Goal: Information Seeking & Learning: Learn about a topic

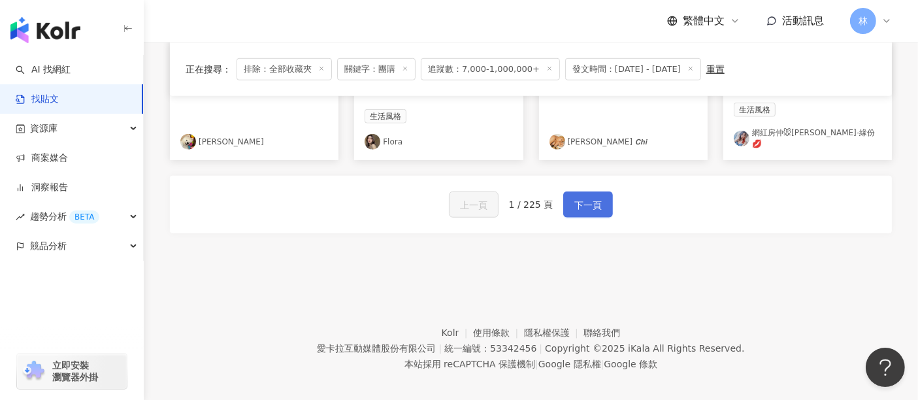
click at [601, 201] on button "下一頁" at bounding box center [588, 205] width 50 height 26
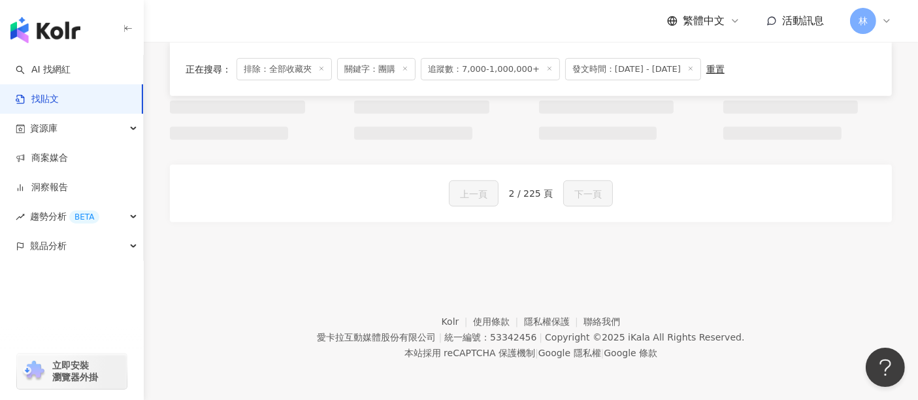
scroll to position [864, 0]
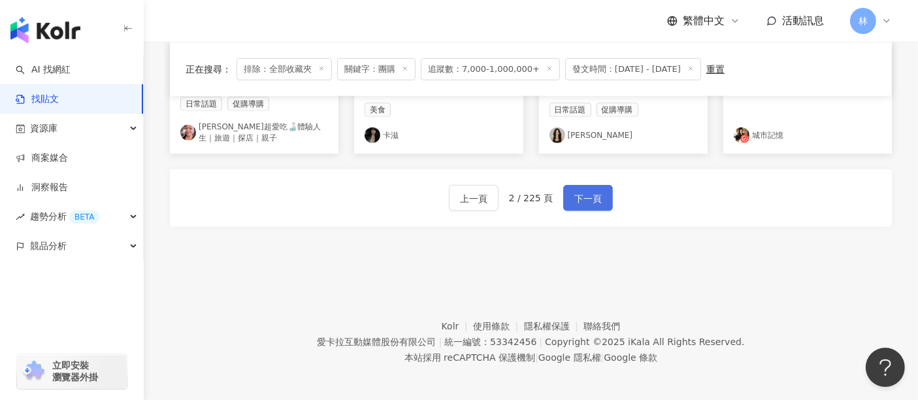
click at [595, 197] on span "下一頁" at bounding box center [588, 199] width 27 height 16
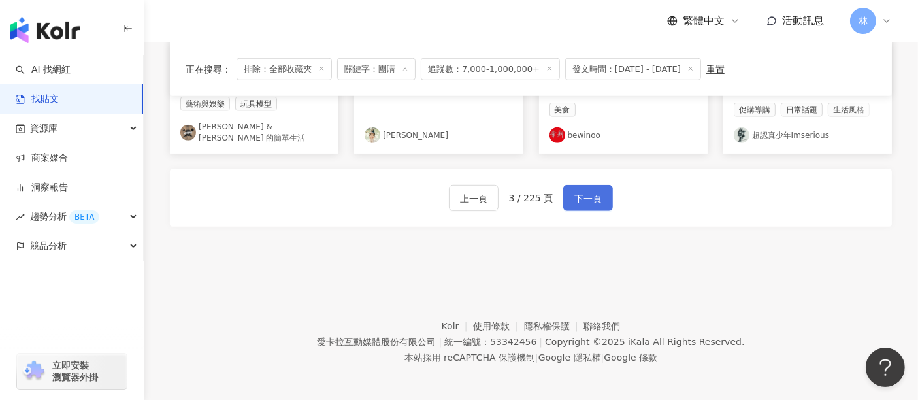
click at [595, 197] on span "下一頁" at bounding box center [588, 199] width 27 height 16
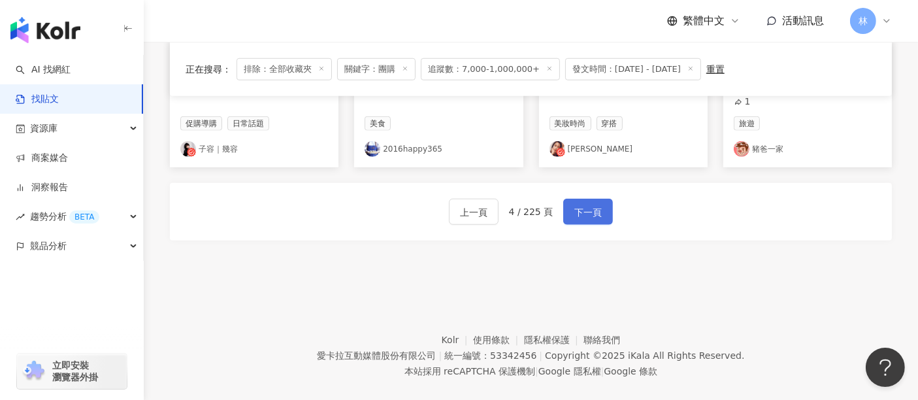
click at [595, 205] on span "下一頁" at bounding box center [588, 213] width 27 height 16
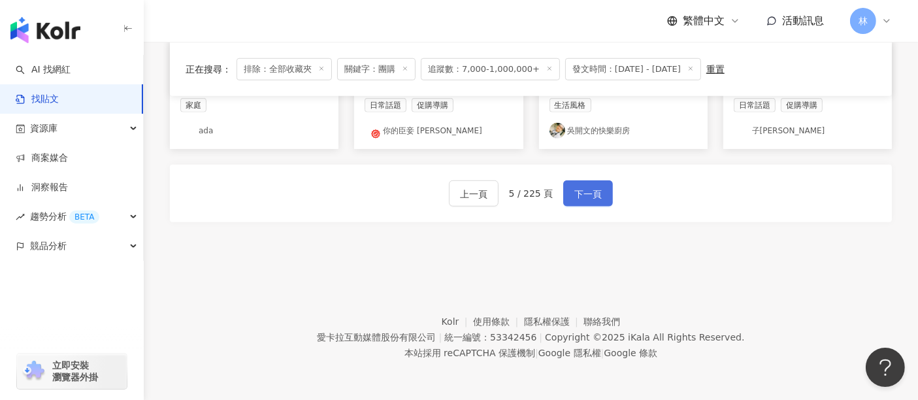
scroll to position [857, 0]
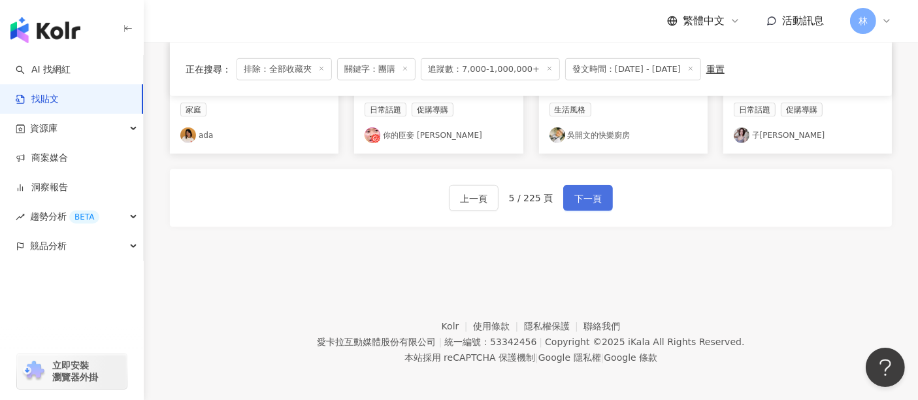
click at [595, 197] on span "下一頁" at bounding box center [588, 199] width 27 height 16
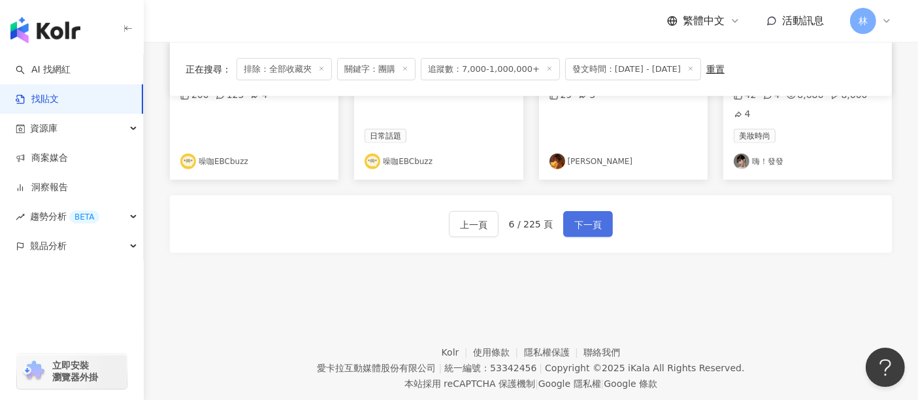
click at [595, 217] on span "下一頁" at bounding box center [588, 225] width 27 height 16
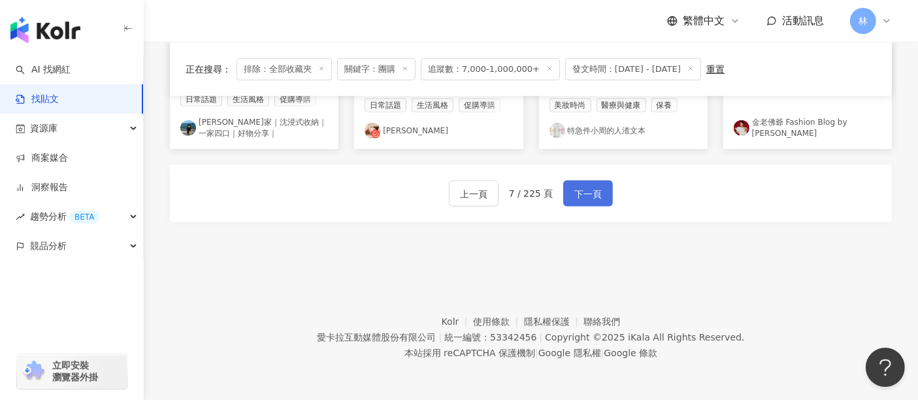
click at [595, 197] on span "下一頁" at bounding box center [588, 194] width 27 height 16
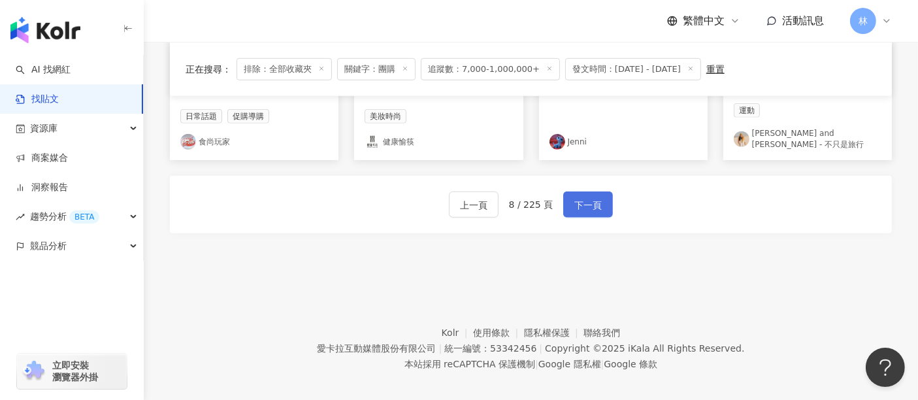
click at [595, 197] on span "下一頁" at bounding box center [588, 205] width 27 height 16
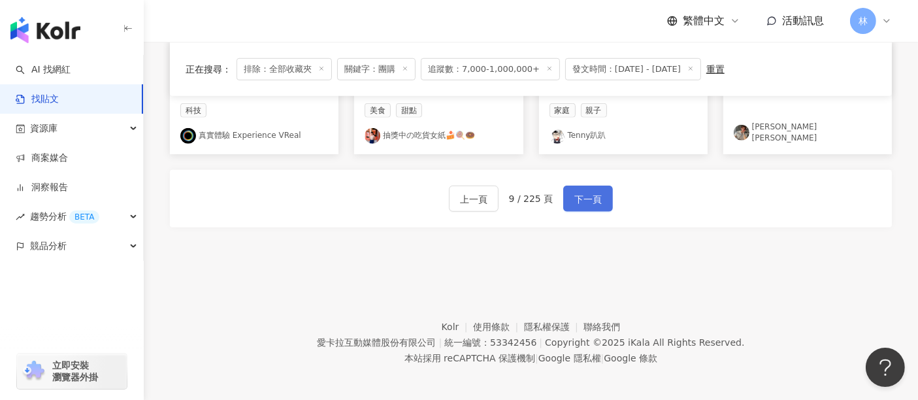
click at [595, 197] on span "下一頁" at bounding box center [588, 200] width 27 height 16
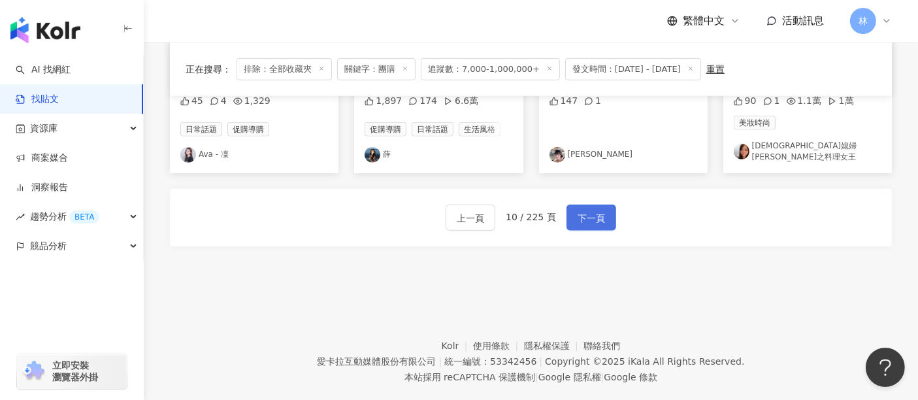
click at [595, 210] on span "下一頁" at bounding box center [591, 218] width 27 height 16
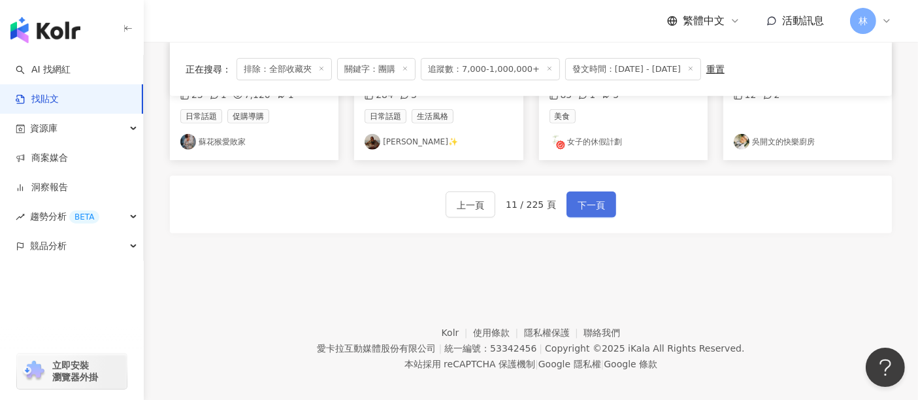
click at [595, 197] on span "下一頁" at bounding box center [591, 205] width 27 height 16
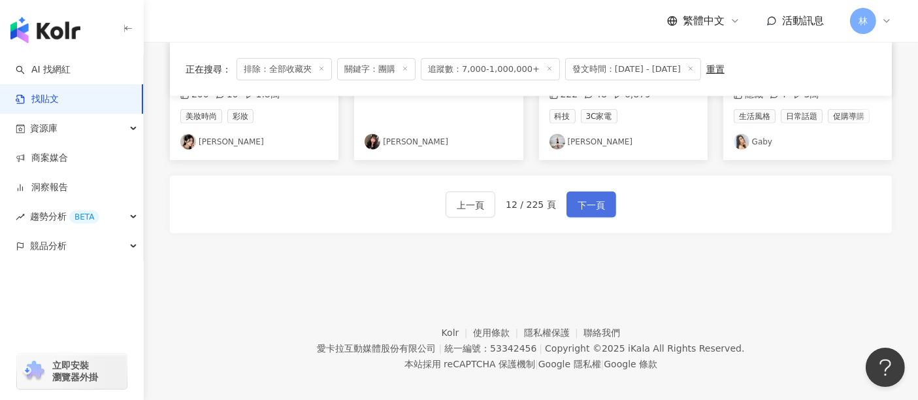
click at [595, 197] on span "下一頁" at bounding box center [591, 205] width 27 height 16
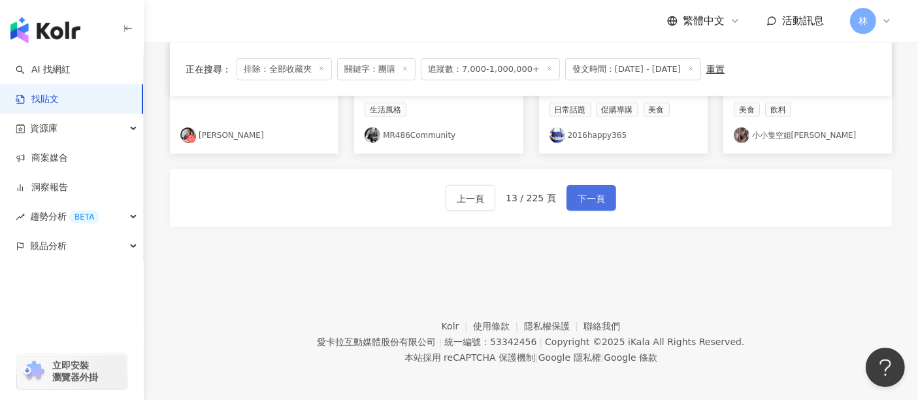
click at [595, 197] on span "下一頁" at bounding box center [591, 199] width 27 height 16
click at [595, 197] on span "下一頁" at bounding box center [591, 200] width 27 height 16
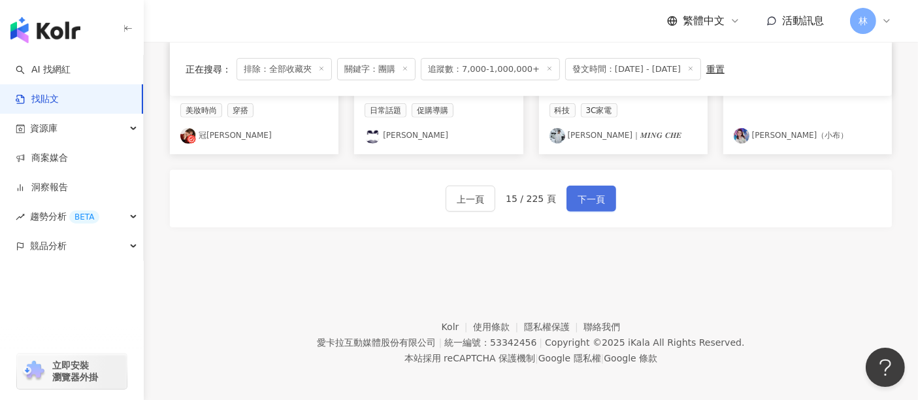
click at [595, 197] on span "下一頁" at bounding box center [591, 200] width 27 height 16
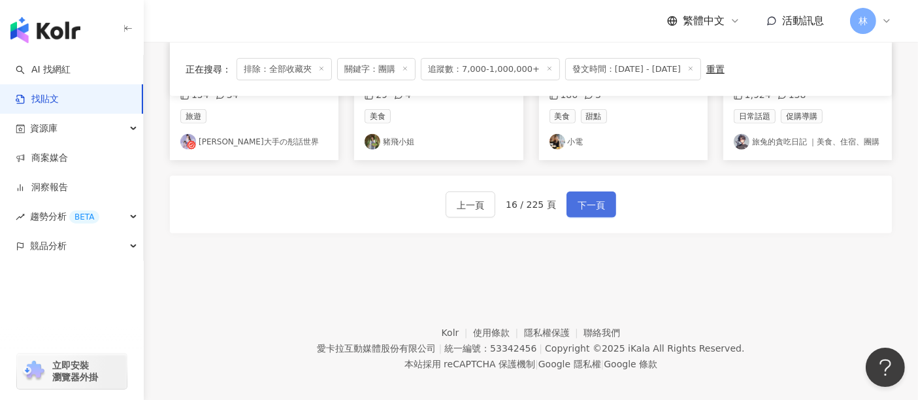
click at [595, 197] on span "下一頁" at bounding box center [591, 205] width 27 height 16
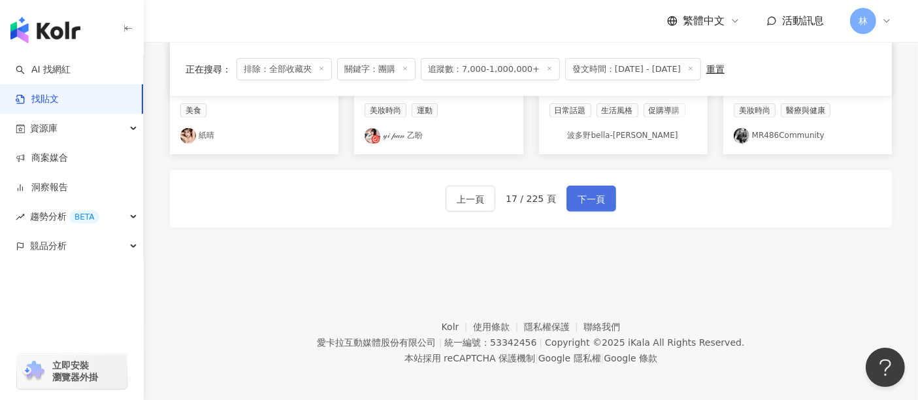
click at [595, 197] on span "下一頁" at bounding box center [591, 200] width 27 height 16
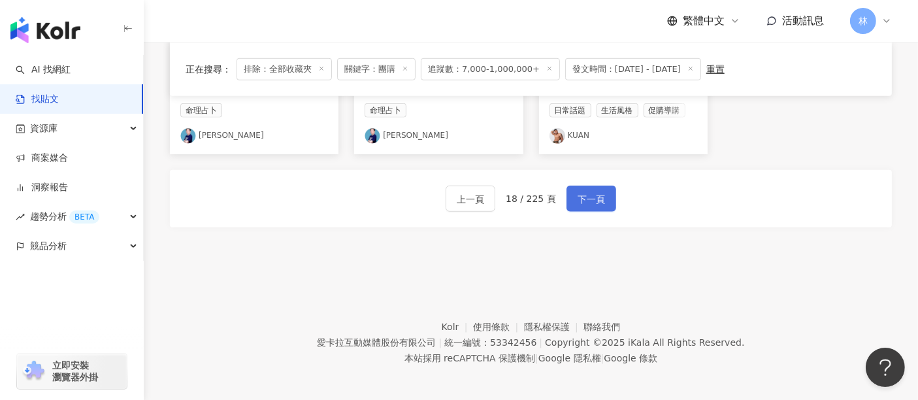
click at [595, 197] on span "下一頁" at bounding box center [591, 200] width 27 height 16
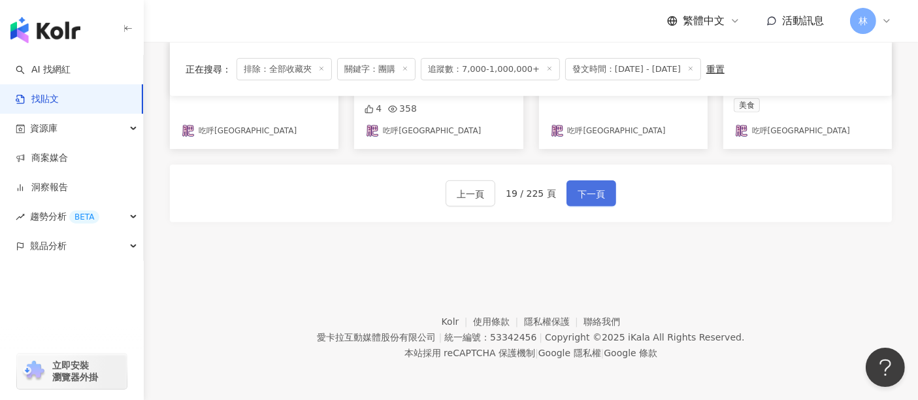
click at [595, 197] on span "下一頁" at bounding box center [591, 194] width 27 height 16
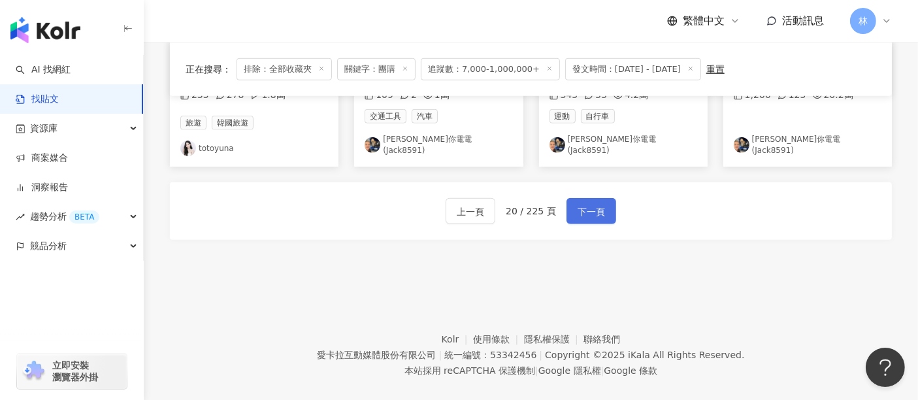
click at [595, 204] on span "下一頁" at bounding box center [591, 212] width 27 height 16
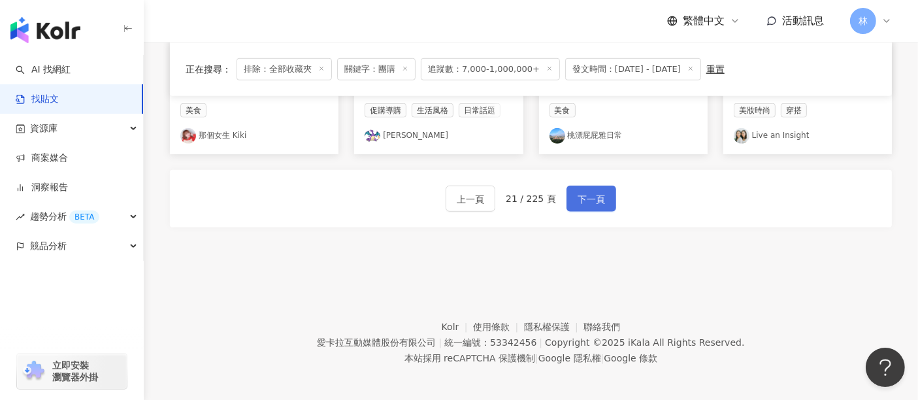
click at [595, 197] on span "下一頁" at bounding box center [591, 200] width 27 height 16
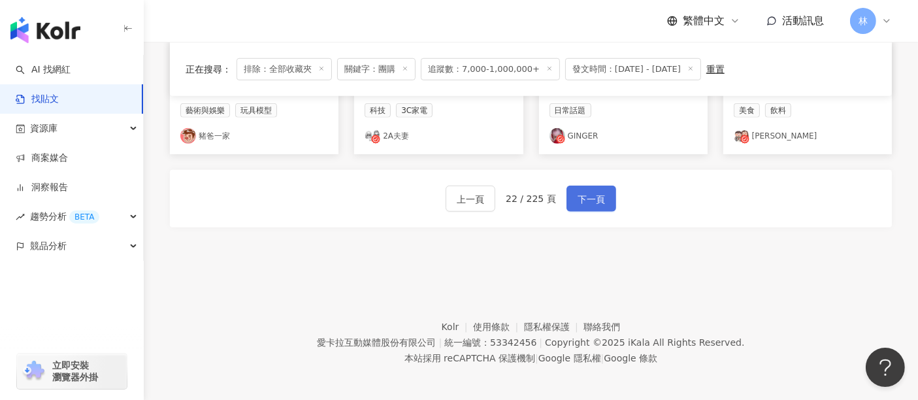
click at [595, 197] on span "下一頁" at bounding box center [591, 200] width 27 height 16
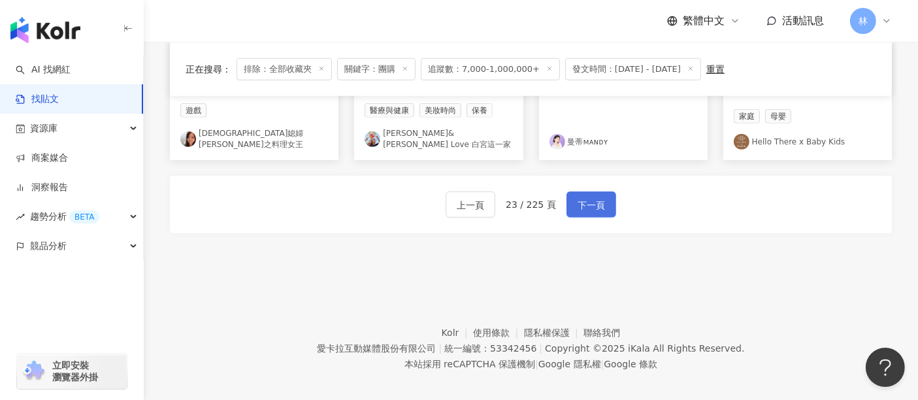
click at [595, 197] on span "下一頁" at bounding box center [591, 205] width 27 height 16
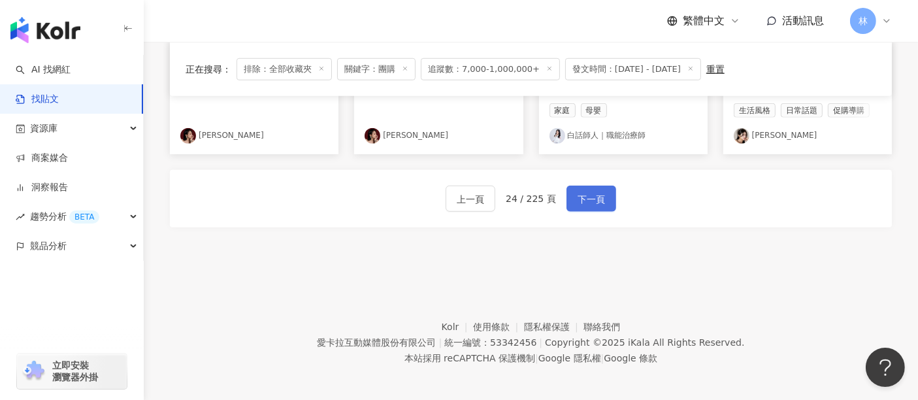
click at [595, 197] on span "下一頁" at bounding box center [591, 200] width 27 height 16
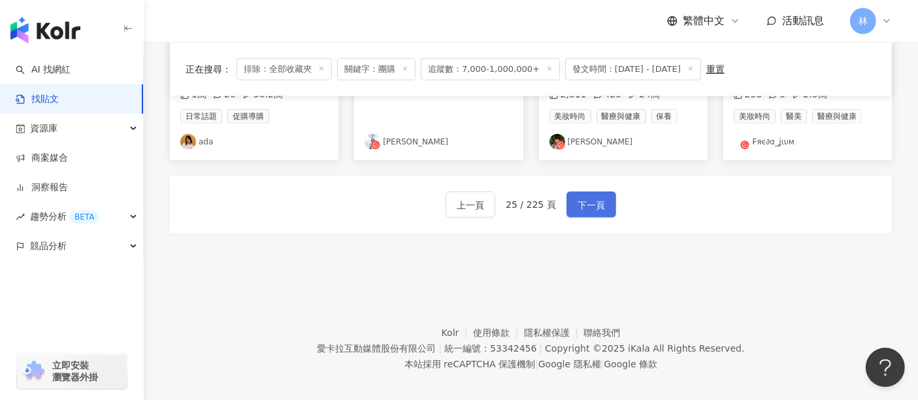
click at [595, 197] on span "下一頁" at bounding box center [591, 205] width 27 height 16
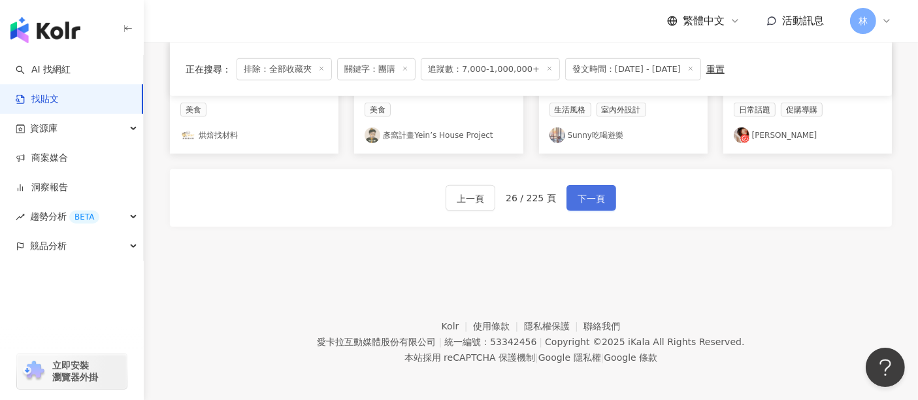
click at [595, 197] on span "下一頁" at bounding box center [591, 199] width 27 height 16
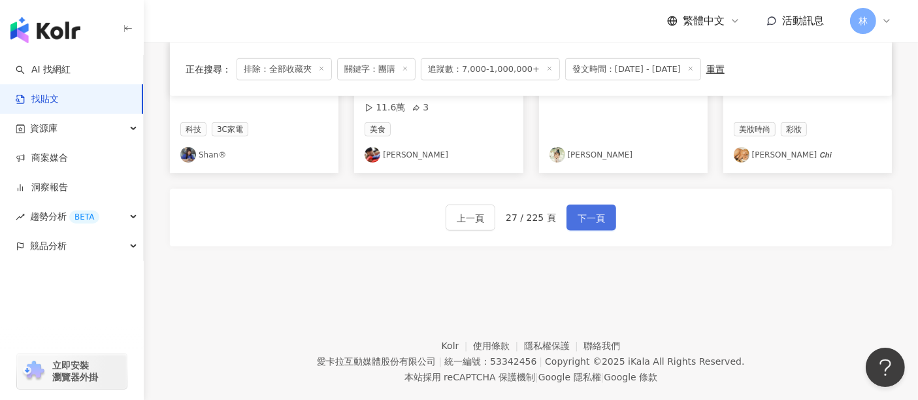
click at [595, 210] on span "下一頁" at bounding box center [591, 218] width 27 height 16
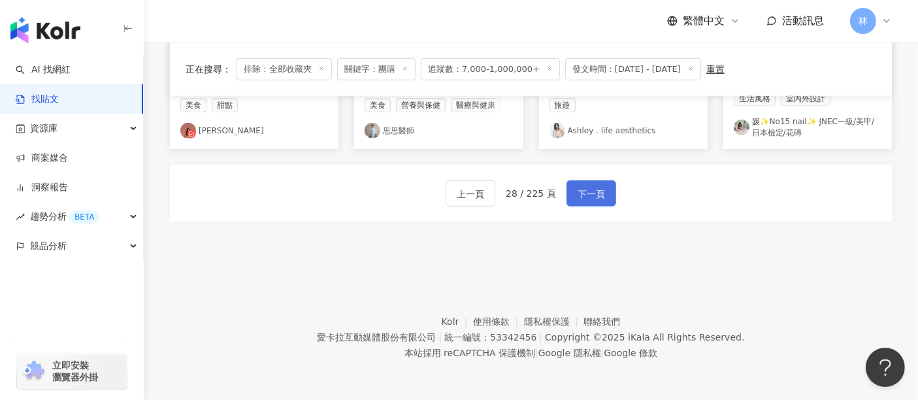
click at [595, 197] on span "下一頁" at bounding box center [591, 194] width 27 height 16
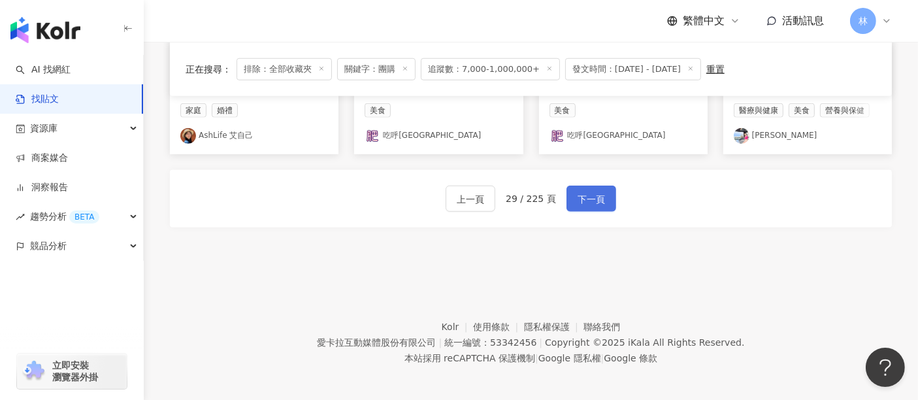
click at [595, 197] on span "下一頁" at bounding box center [591, 200] width 27 height 16
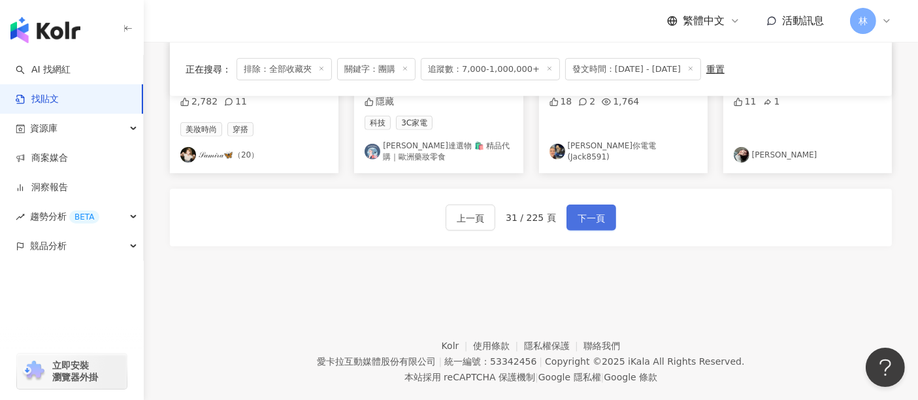
click at [595, 210] on span "下一頁" at bounding box center [591, 218] width 27 height 16
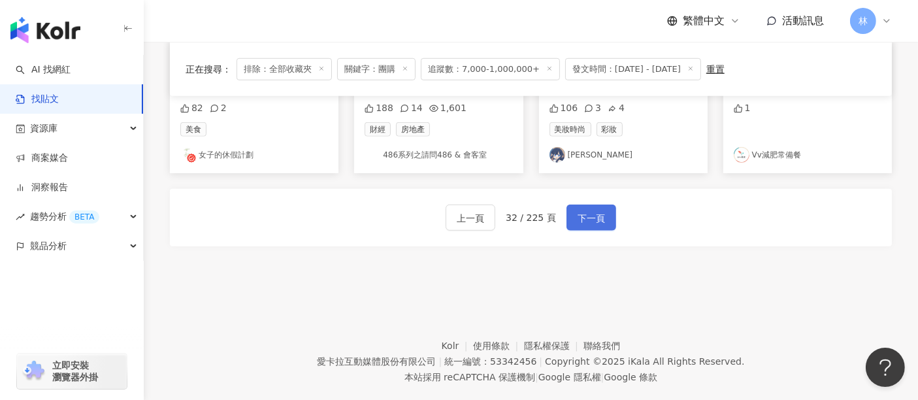
click at [595, 210] on span "下一頁" at bounding box center [591, 218] width 27 height 16
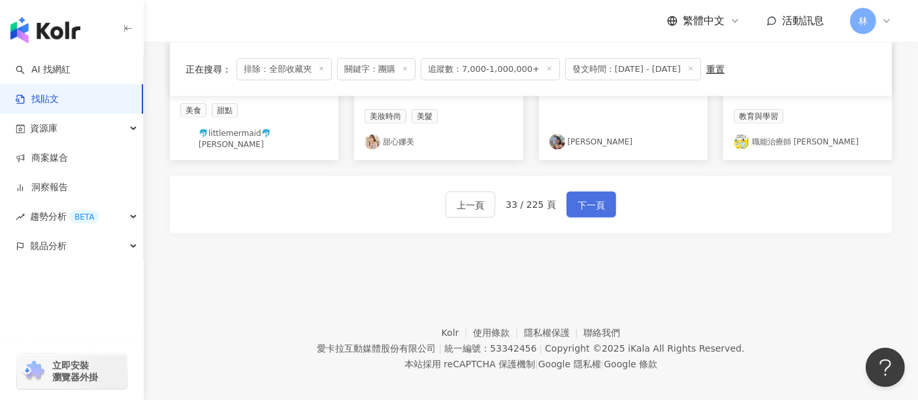
click at [595, 197] on span "下一頁" at bounding box center [591, 205] width 27 height 16
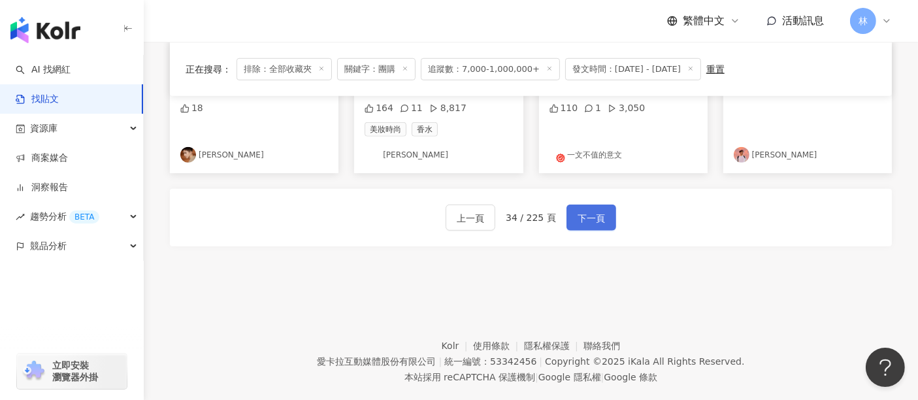
click at [595, 210] on span "下一頁" at bounding box center [591, 218] width 27 height 16
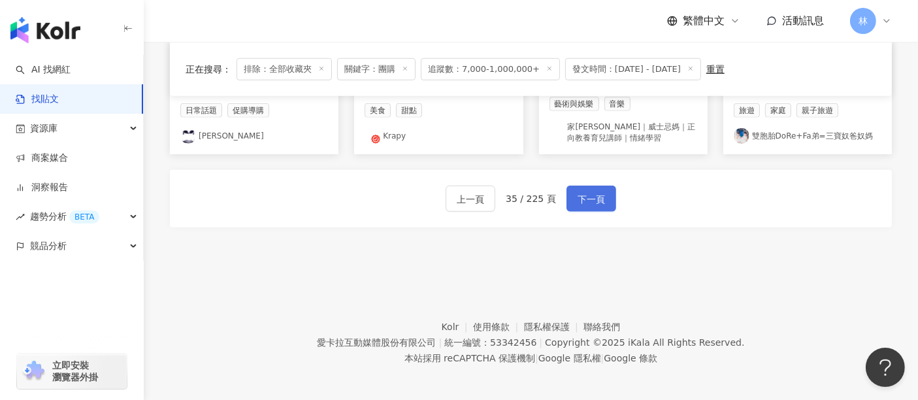
click at [595, 197] on span "下一頁" at bounding box center [591, 200] width 27 height 16
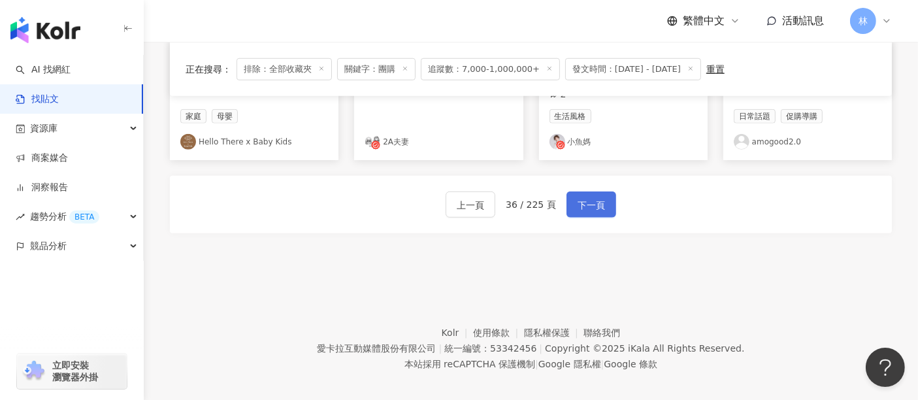
click at [595, 197] on span "下一頁" at bounding box center [591, 205] width 27 height 16
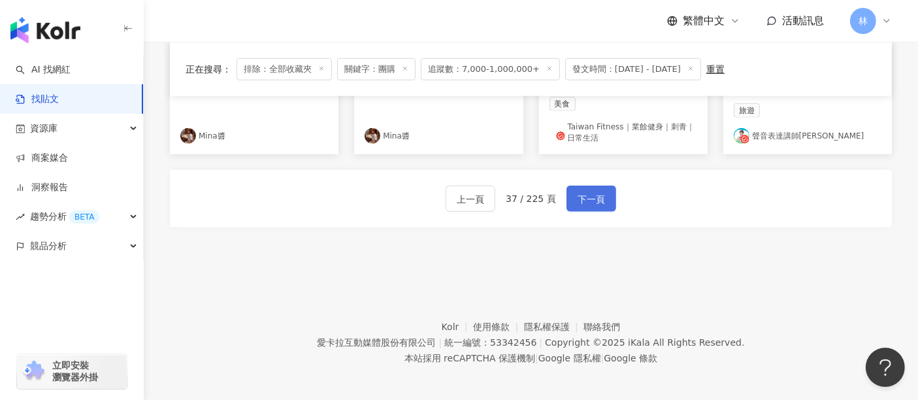
click at [595, 197] on span "下一頁" at bounding box center [591, 200] width 27 height 16
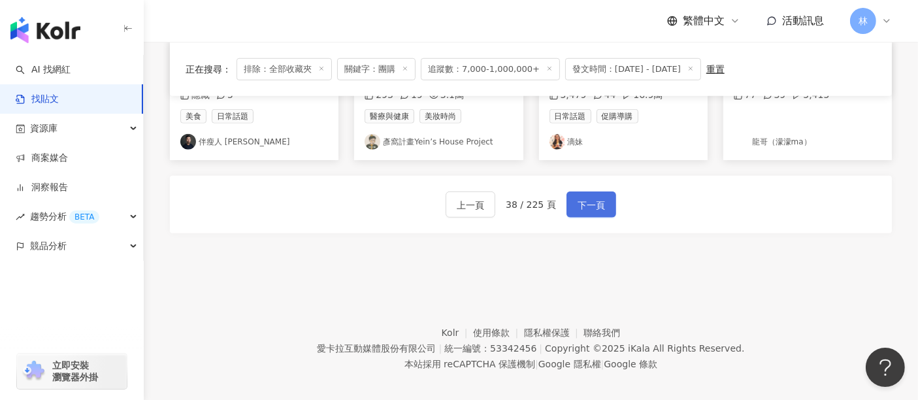
click at [595, 197] on span "下一頁" at bounding box center [591, 205] width 27 height 16
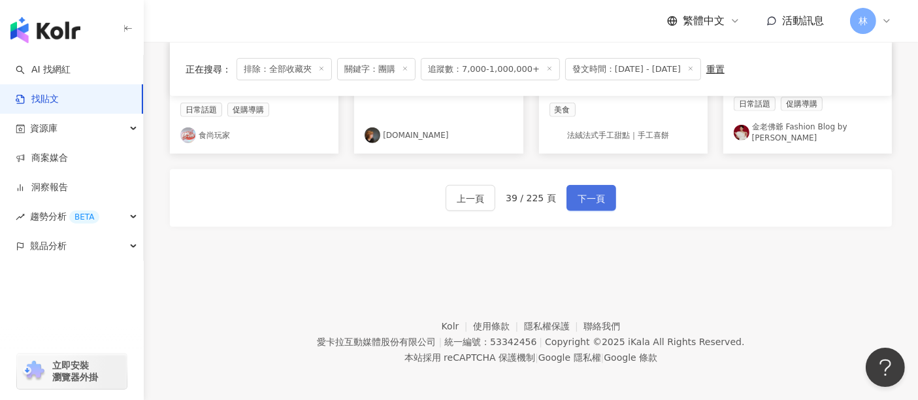
click at [595, 197] on span "下一頁" at bounding box center [591, 199] width 27 height 16
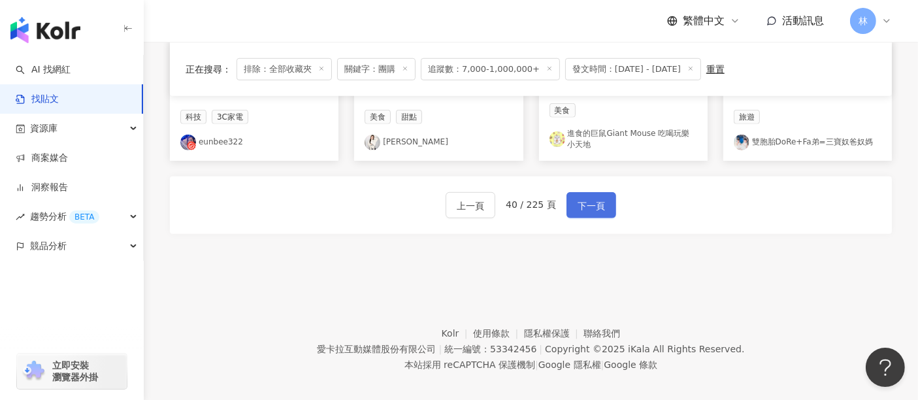
click at [595, 198] on span "下一頁" at bounding box center [591, 206] width 27 height 16
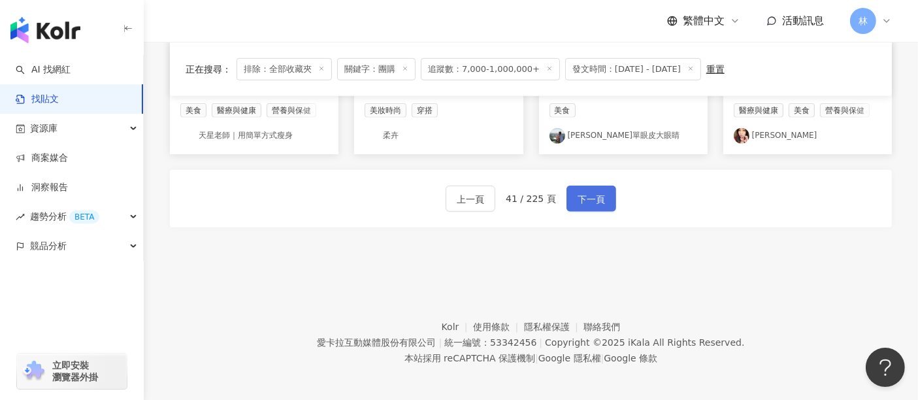
click at [595, 197] on span "下一頁" at bounding box center [591, 200] width 27 height 16
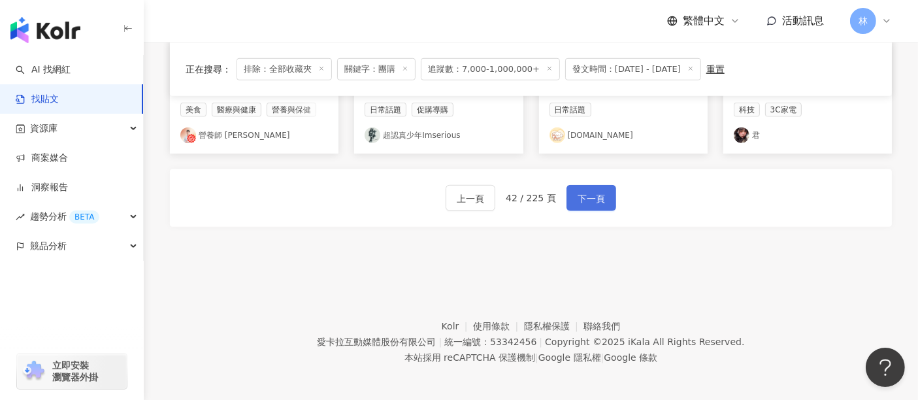
click at [595, 197] on span "下一頁" at bounding box center [591, 199] width 27 height 16
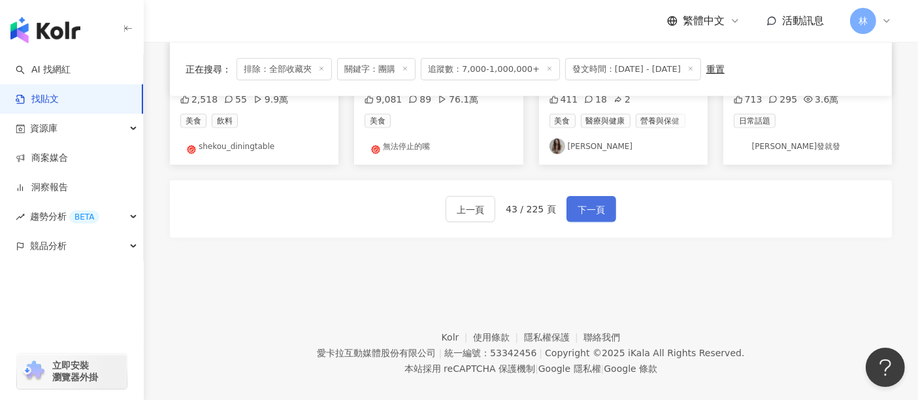
click at [595, 202] on span "下一頁" at bounding box center [591, 210] width 27 height 16
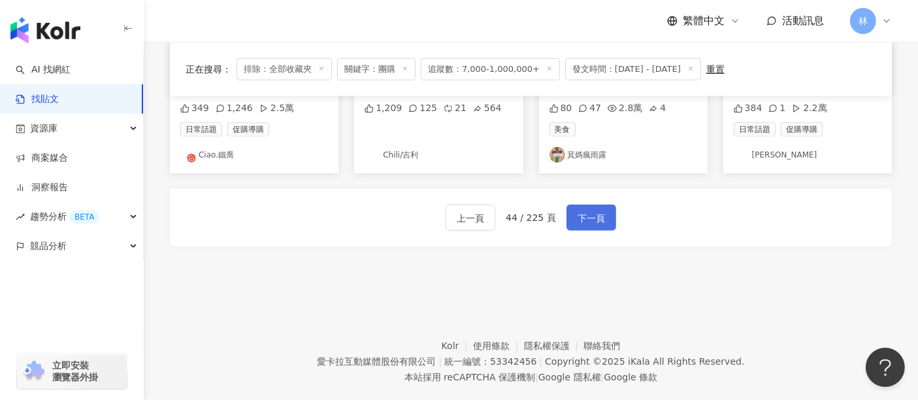
click at [595, 210] on span "下一頁" at bounding box center [591, 218] width 27 height 16
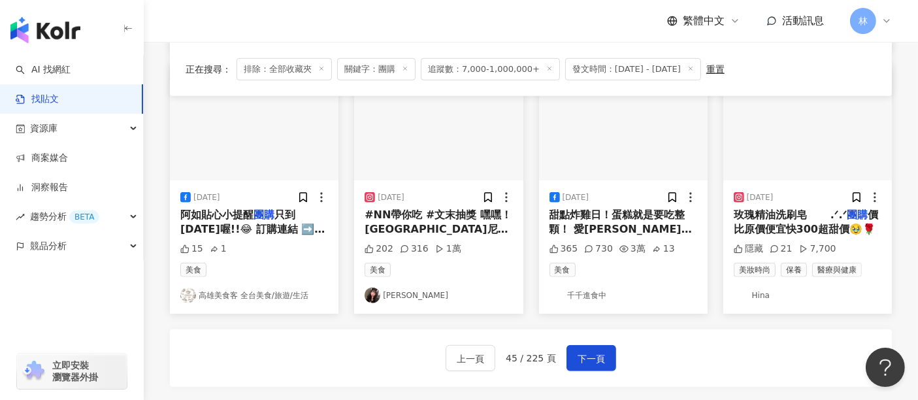
scroll to position [786, 0]
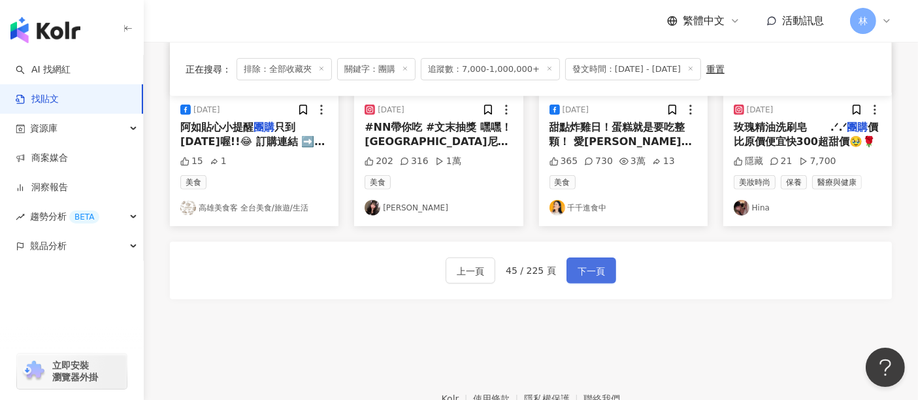
click at [582, 274] on span "下一頁" at bounding box center [591, 271] width 27 height 16
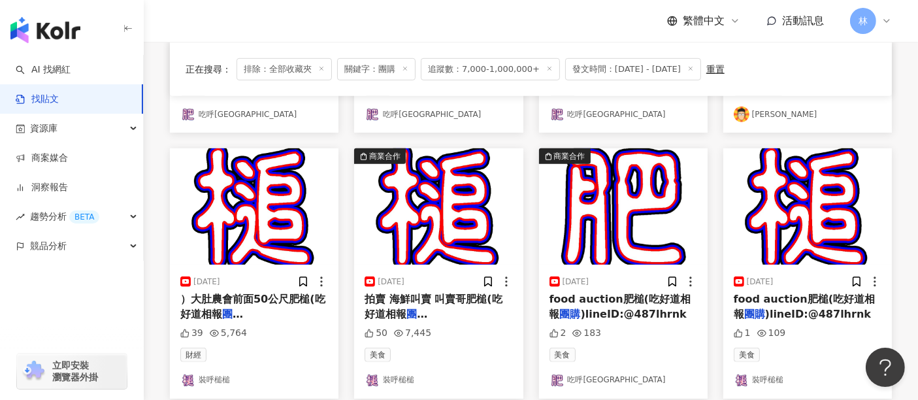
scroll to position [779, 0]
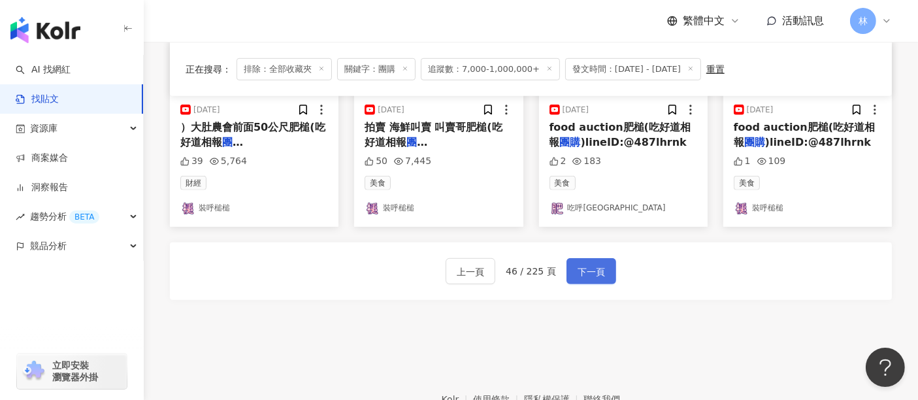
click at [582, 275] on span "下一頁" at bounding box center [591, 272] width 27 height 16
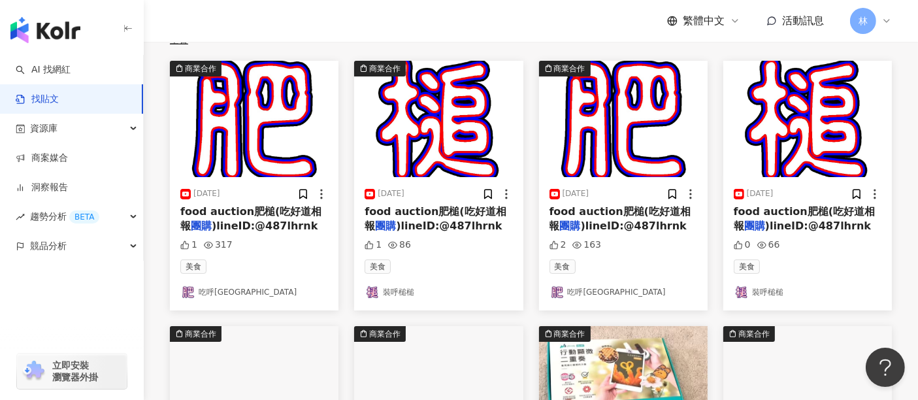
scroll to position [347, 0]
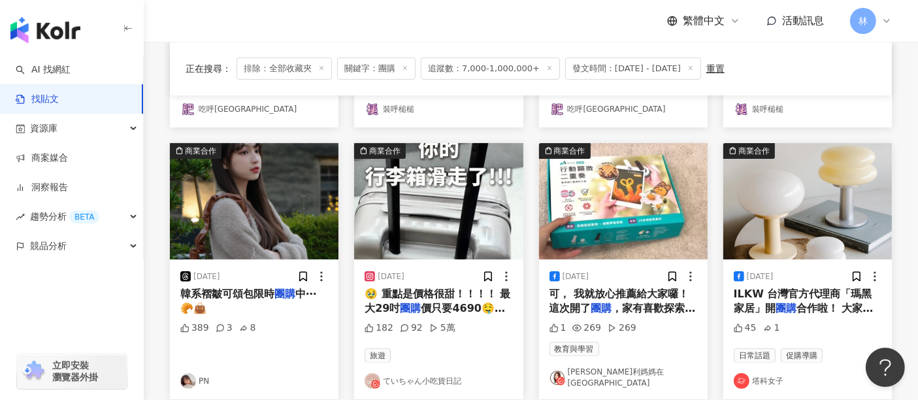
click at [308, 210] on img "button" at bounding box center [254, 201] width 169 height 116
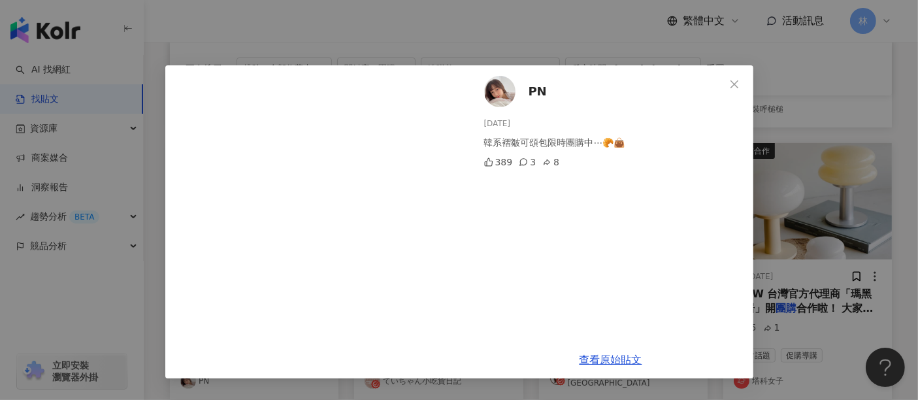
click at [758, 217] on div "PN [DATE] 韓系褶皺可頌包限時團購中⋯🥐👜 389 3 8 查看原始貼文" at bounding box center [459, 200] width 918 height 400
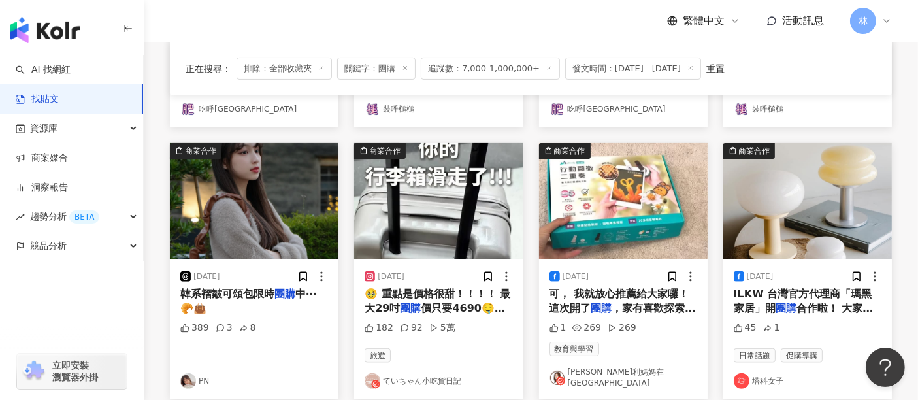
click at [662, 223] on img "button" at bounding box center [623, 201] width 169 height 116
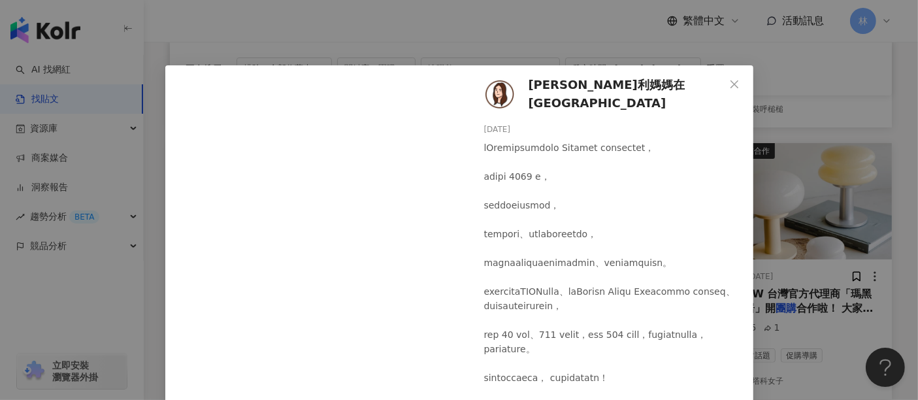
click at [801, 215] on div "[PERSON_NAME]梭利媽媽在[GEOGRAPHIC_DATA] [DATE] 1 269 269 查看原始貼文" at bounding box center [459, 200] width 918 height 400
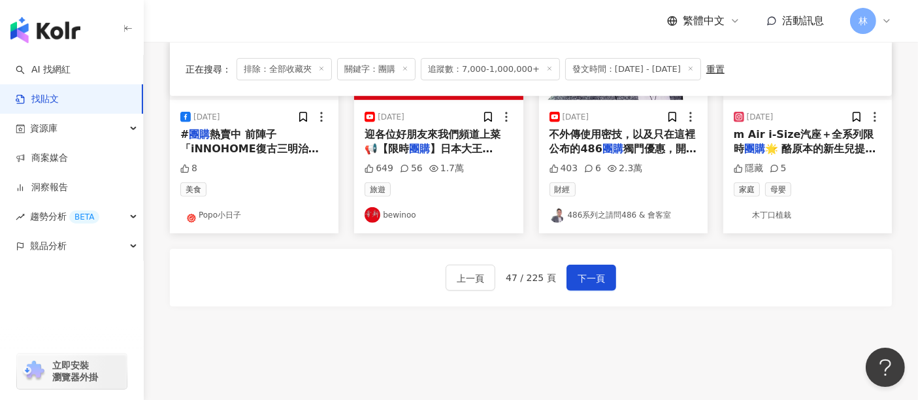
scroll to position [782, 0]
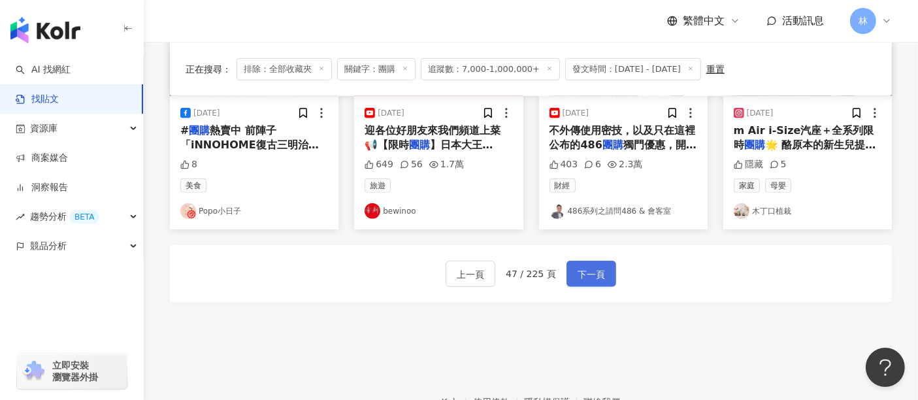
click at [584, 267] on span "下一頁" at bounding box center [591, 275] width 27 height 16
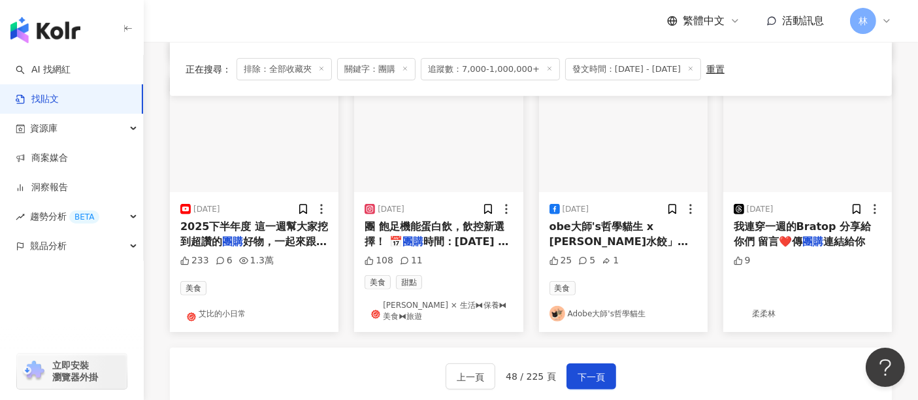
scroll to position [709, 0]
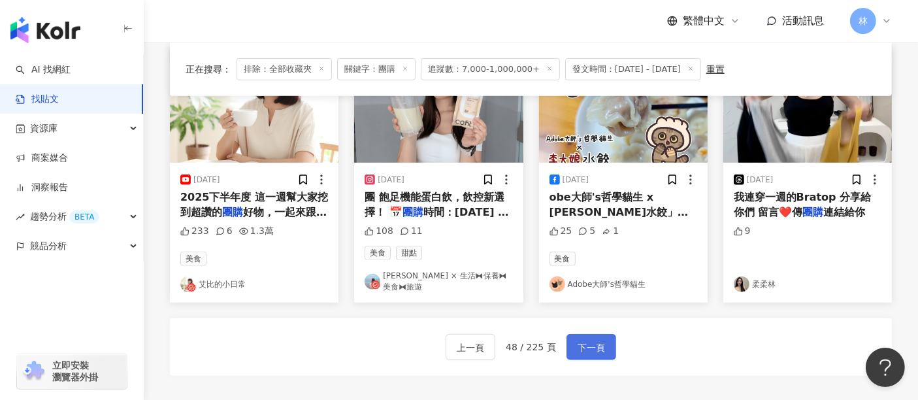
click at [570, 336] on button "下一頁" at bounding box center [592, 347] width 50 height 26
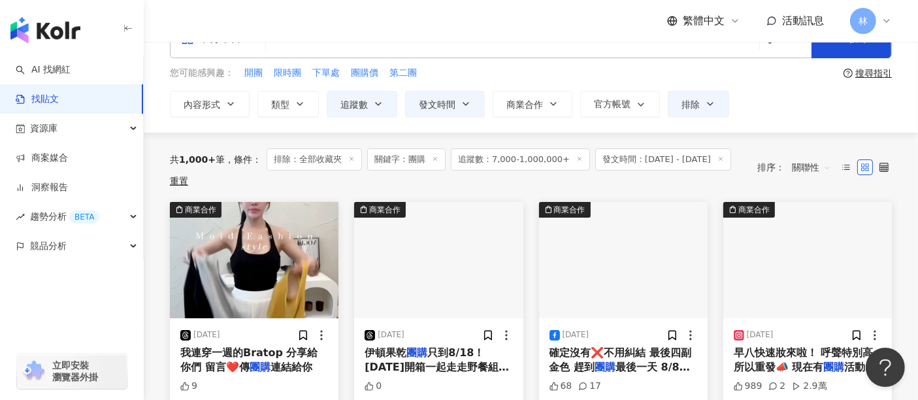
scroll to position [145, 0]
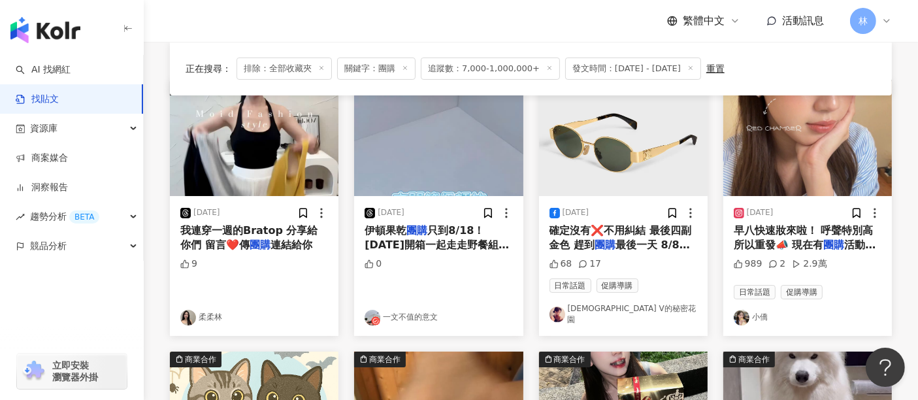
click at [831, 165] on img "button" at bounding box center [808, 138] width 169 height 116
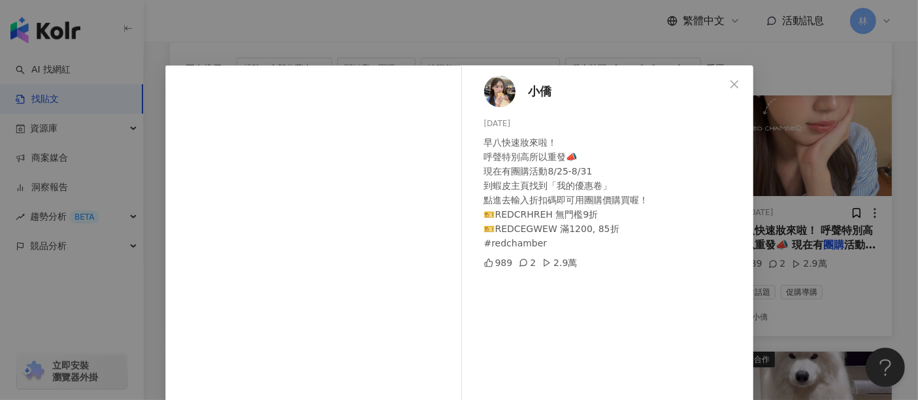
click at [831, 165] on div "小僑 [DATE] 早八快速妝來啦！ 呼聲特別高所以重發📣 現在有團購活動8/25-8/31 到蝦皮主頁找到「我的優惠卷」 點進去輸入折扣碼即可用團購價購買喔…" at bounding box center [459, 200] width 918 height 400
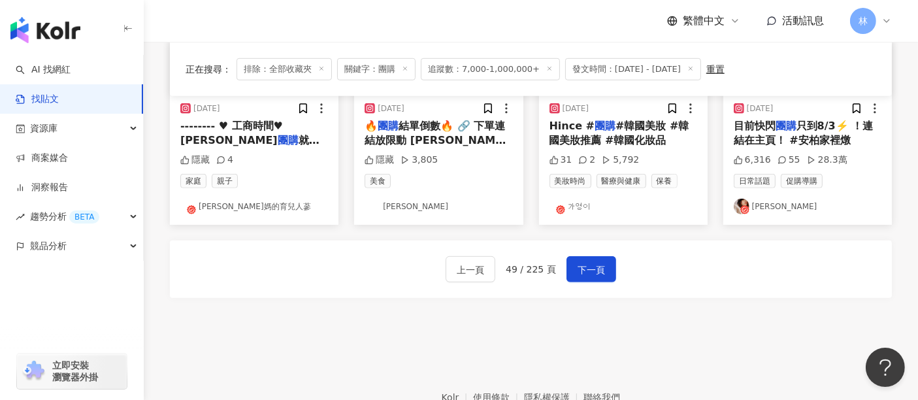
scroll to position [709, 0]
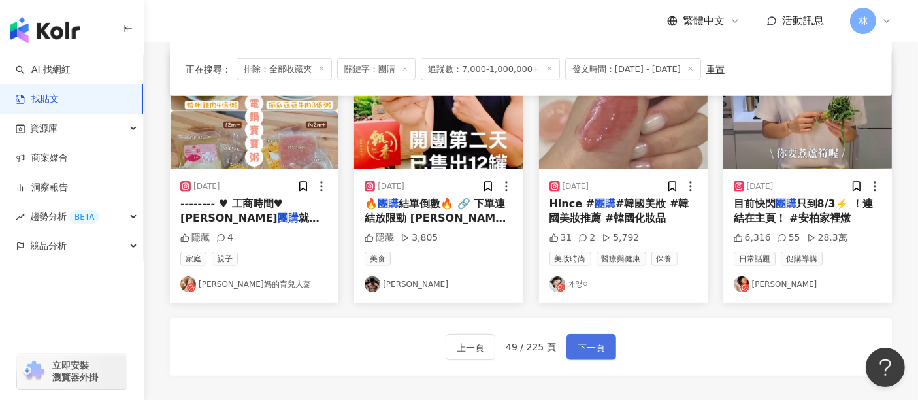
click at [573, 341] on button "下一頁" at bounding box center [592, 347] width 50 height 26
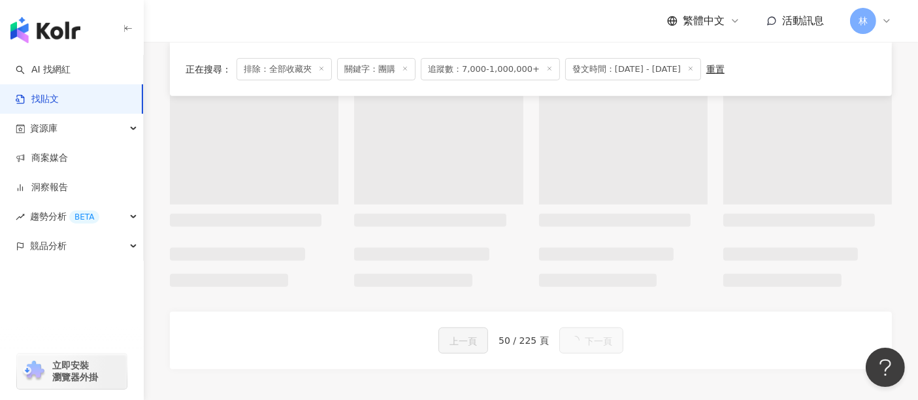
scroll to position [715, 0]
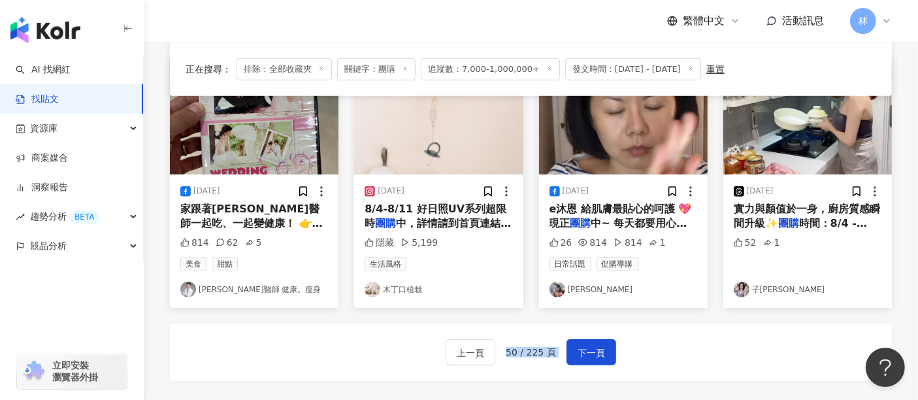
drag, startPoint x: 676, startPoint y: 342, endPoint x: 384, endPoint y: 326, distance: 292.6
click at [384, 326] on div "上一頁 50 / 225 頁 下一頁" at bounding box center [531, 353] width 722 height 58
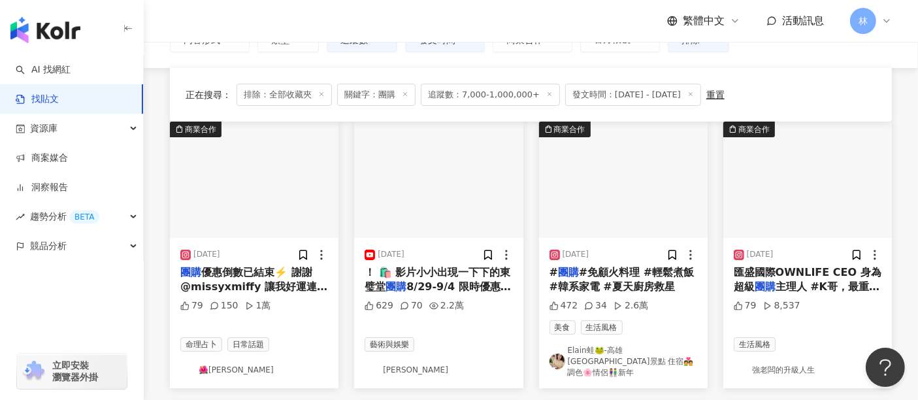
scroll to position [134, 0]
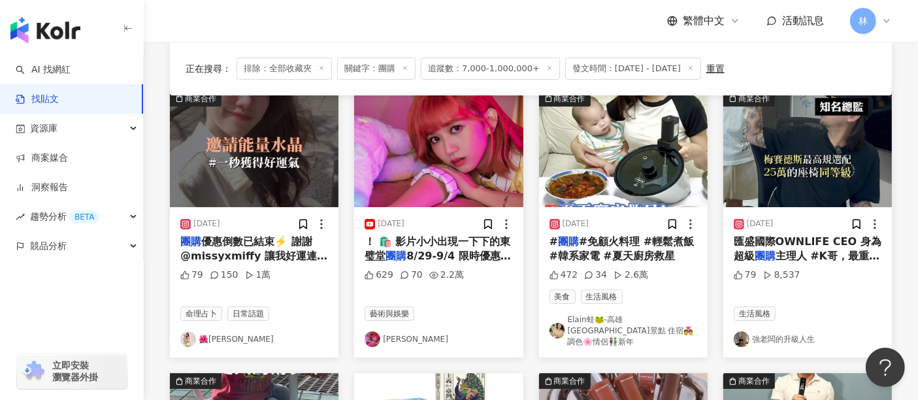
click at [293, 169] on img "button" at bounding box center [254, 149] width 169 height 116
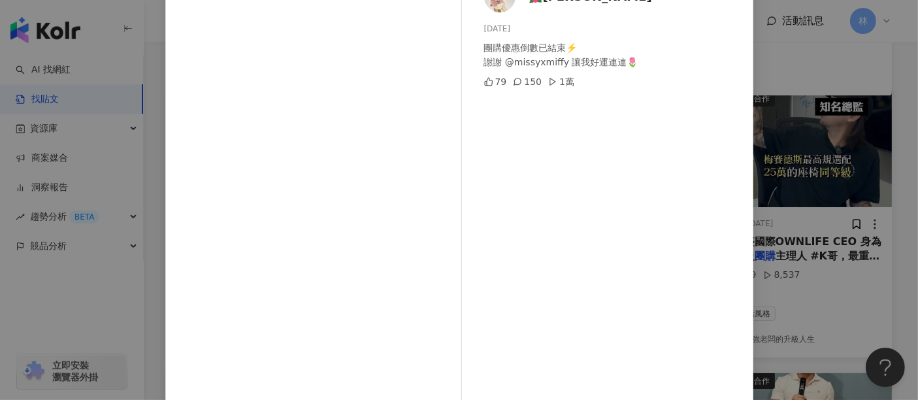
scroll to position [186, 0]
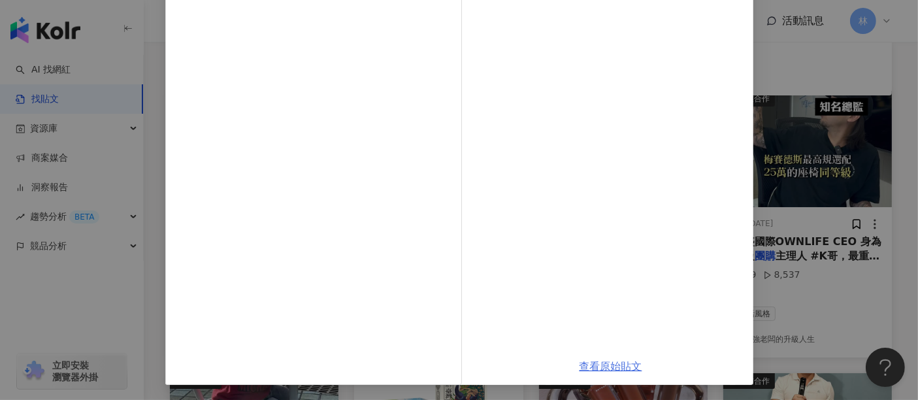
click at [603, 361] on link "查看原始貼文" at bounding box center [611, 366] width 63 height 12
click at [790, 147] on div "🌺[PERSON_NAME] [DATE] 團購優惠倒數已結束⚡️ 謝謝 @missyxmiffy 讓我好運連連🌷 79 150 1萬 查看原始貼文" at bounding box center [459, 200] width 918 height 400
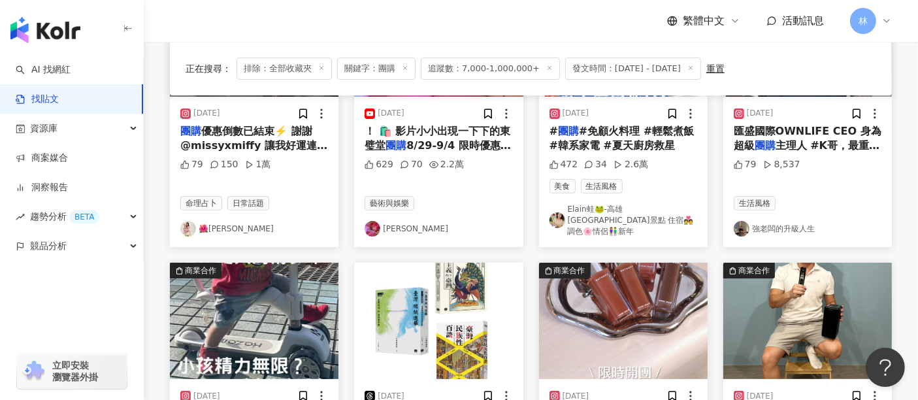
scroll to position [352, 0]
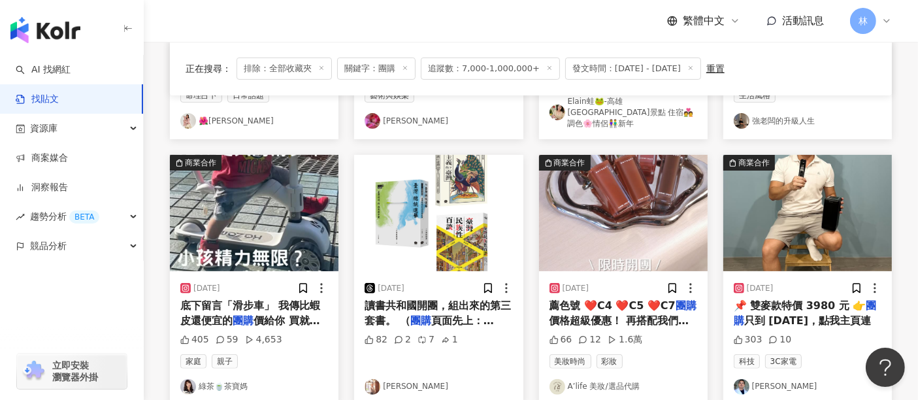
drag, startPoint x: 912, startPoint y: 299, endPoint x: 839, endPoint y: 320, distance: 76.0
click at [912, 299] on div "正在搜尋 ： 排除：全部收藏夾 關鍵字：團購 追蹤數：7,000-1,000,000+ 發文時間：[DATE] - [DATE] 重置 排序： 關聯性 商業合…" at bounding box center [531, 298] width 775 height 958
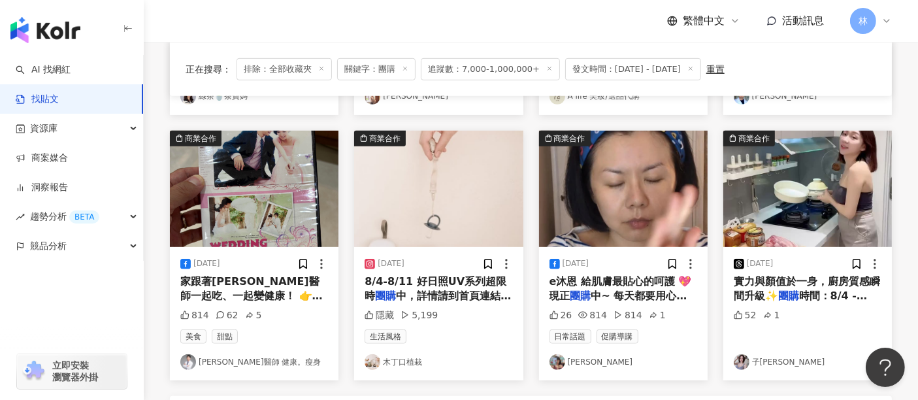
scroll to position [715, 0]
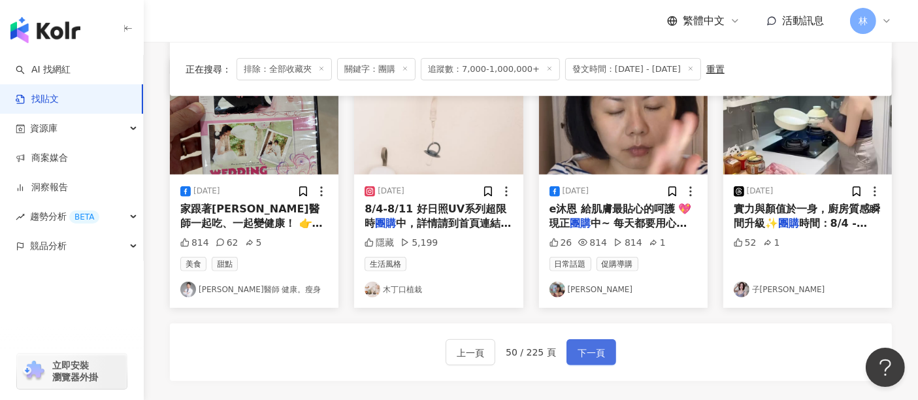
click at [576, 339] on button "下一頁" at bounding box center [592, 352] width 50 height 26
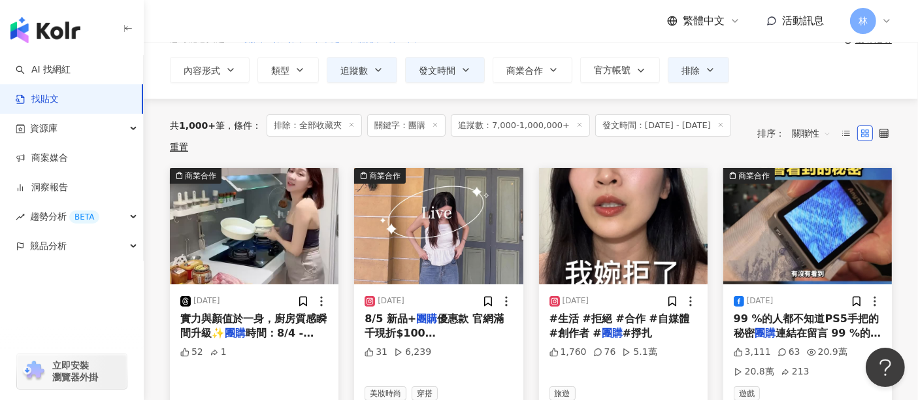
scroll to position [145, 0]
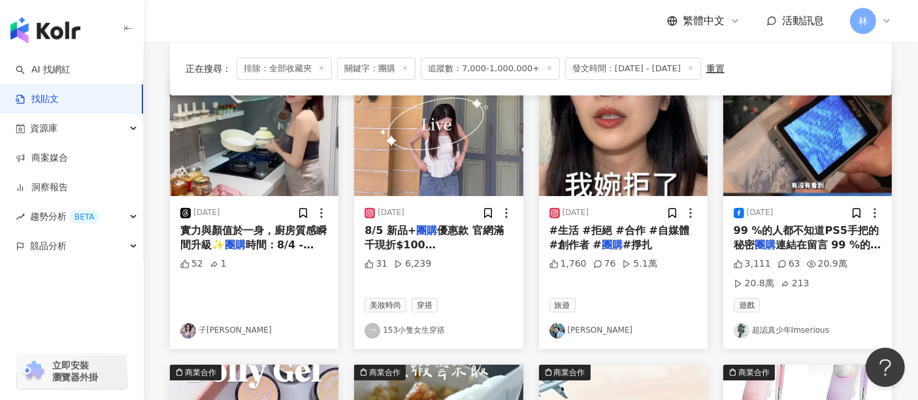
click at [775, 164] on img "button" at bounding box center [808, 138] width 169 height 116
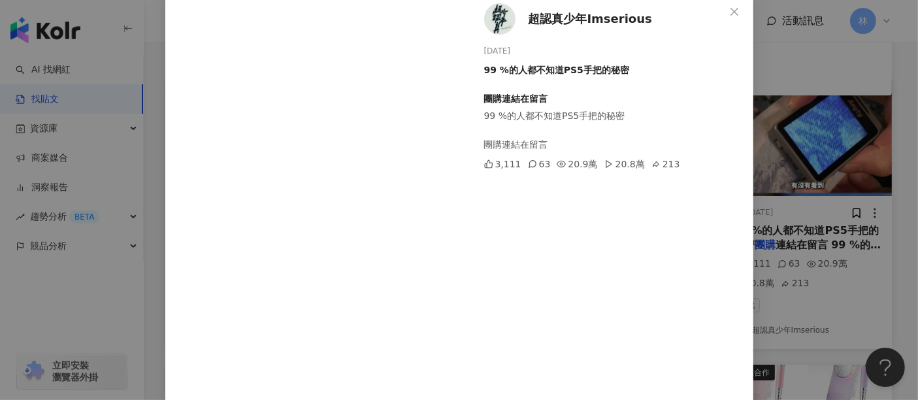
scroll to position [0, 0]
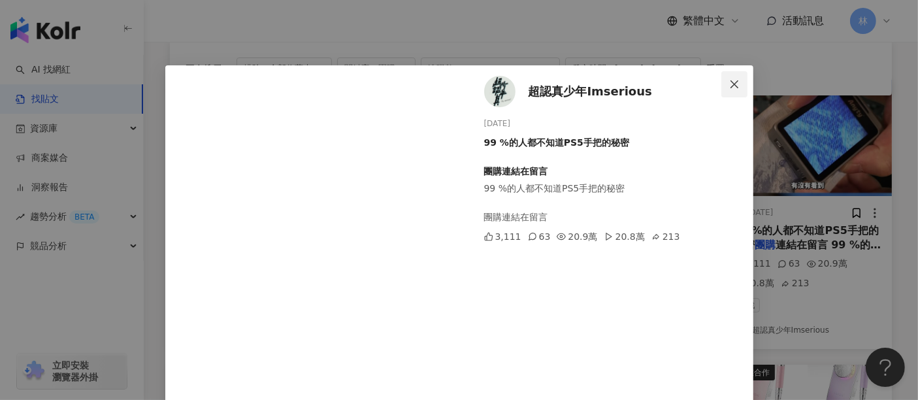
click at [728, 78] on button "Close" at bounding box center [735, 84] width 26 height 26
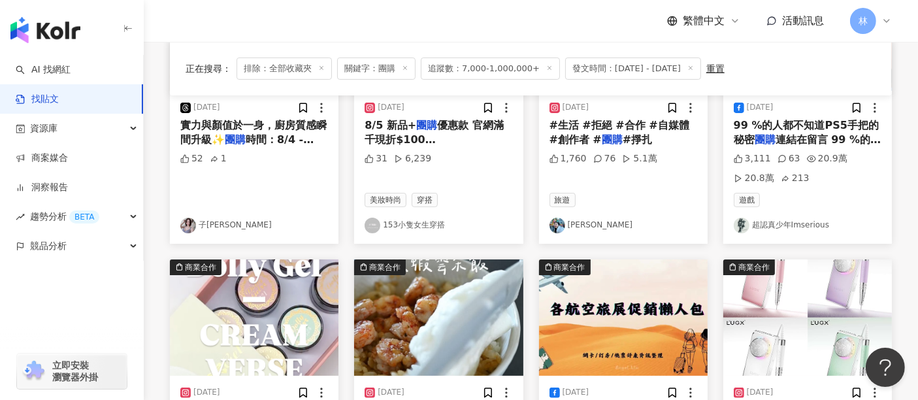
scroll to position [435, 0]
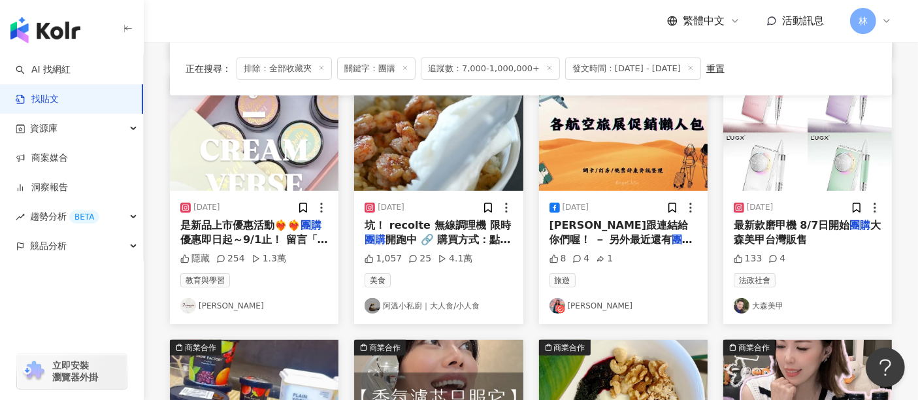
click at [435, 152] on img "button" at bounding box center [438, 133] width 169 height 116
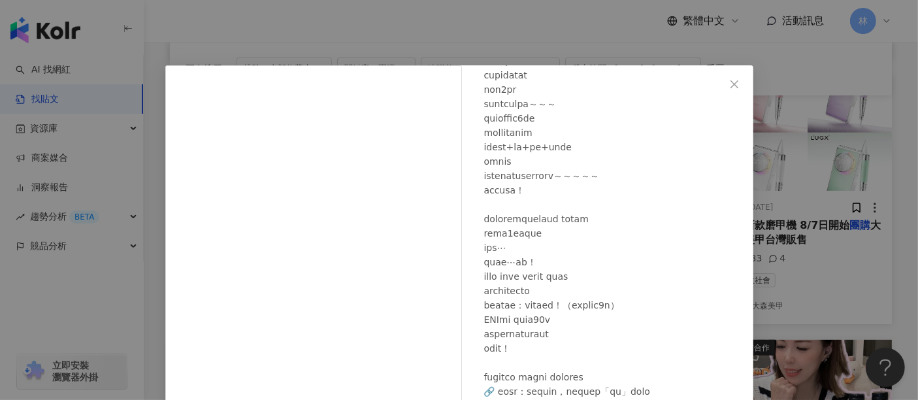
scroll to position [186, 0]
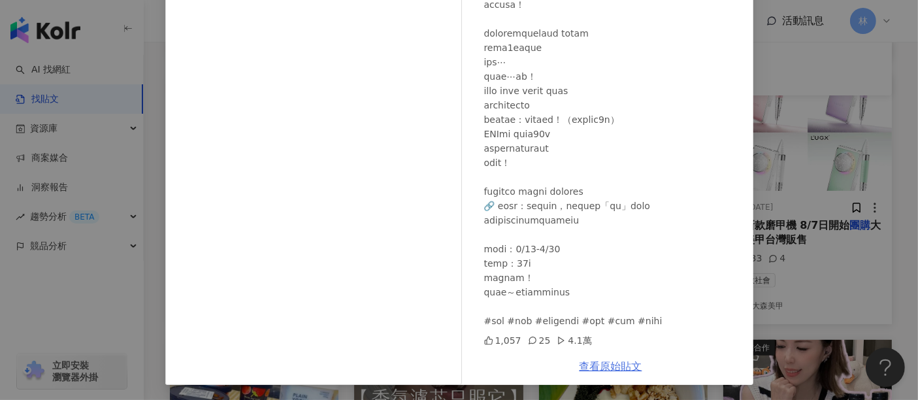
click at [608, 365] on link "查看原始貼文" at bounding box center [611, 366] width 63 height 12
click at [835, 120] on div "[PERSON_NAME]小私廚｜大人食/小人食 [DATE] 1,057 25 4.1萬 查看原始貼文" at bounding box center [459, 200] width 918 height 400
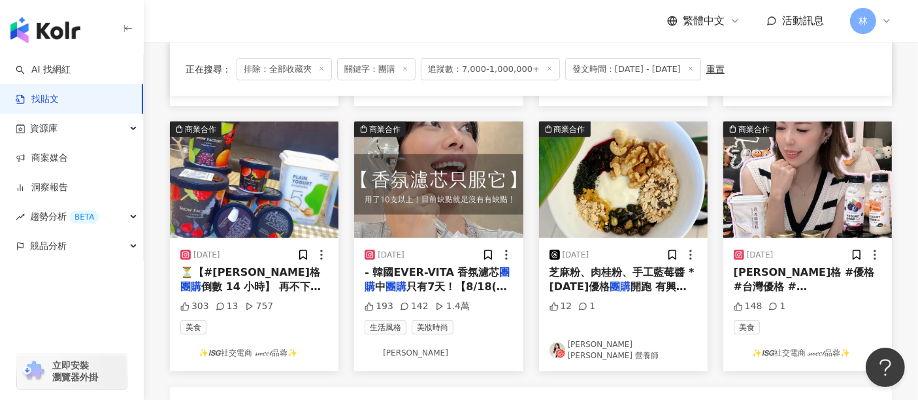
scroll to position [871, 0]
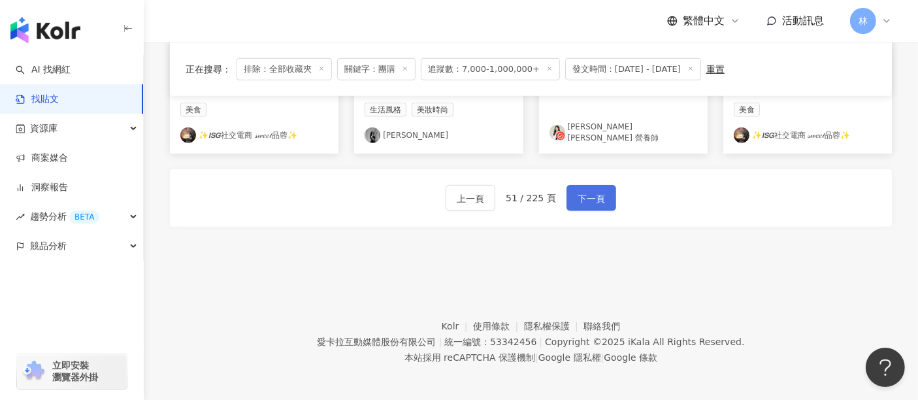
click at [606, 198] on button "下一頁" at bounding box center [592, 198] width 50 height 26
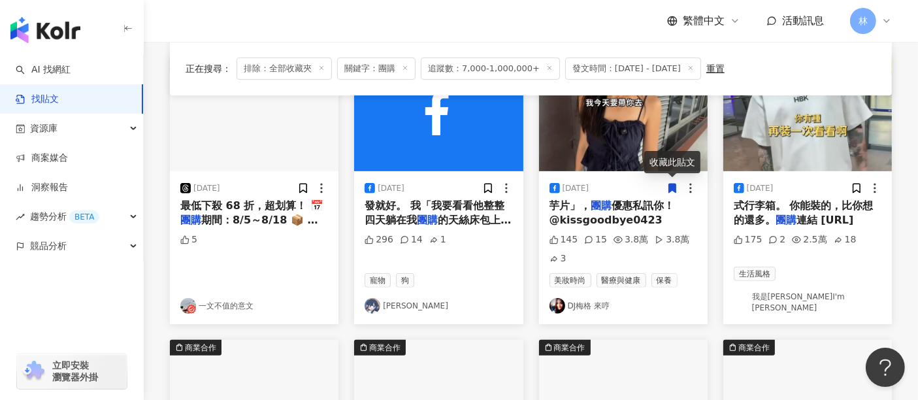
scroll to position [363, 0]
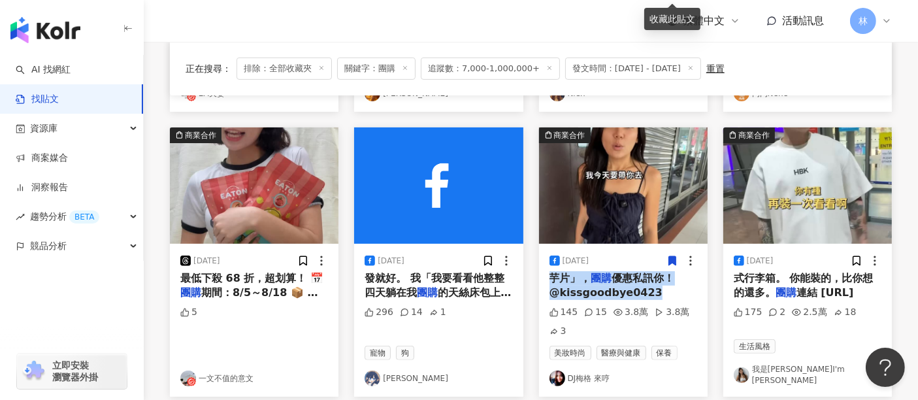
drag, startPoint x: 661, startPoint y: 297, endPoint x: 550, endPoint y: 279, distance: 112.0
click at [550, 279] on div "芋片」， 團購 優惠私訊你！ @kissgoodbye0423" at bounding box center [624, 285] width 148 height 29
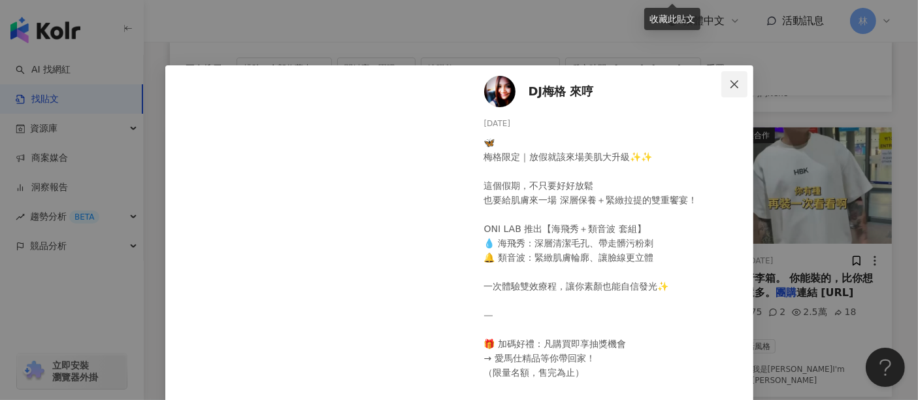
click at [731, 81] on icon "close" at bounding box center [735, 84] width 8 height 8
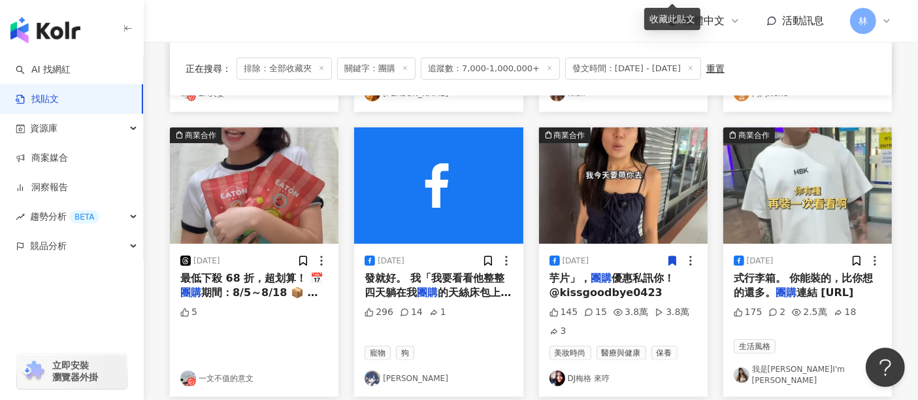
click at [898, 257] on div "商業合作 [DATE] 式行李箱。 你能裝的，比你想的還多。 團購 連結 [URL] 175 2 2.5萬 18 生活風格 我是[PERSON_NAME]I'…" at bounding box center [808, 261] width 184 height 269
click at [908, 245] on div "正在搜尋 ： 排除：全部收藏夾 關鍵字：團購 追蹤數：7,000-1,000,000+ 發文時間：[DATE] - [DATE] 重置 排序： 關聯性 商業合…" at bounding box center [531, 288] width 775 height 960
click at [633, 197] on img "button" at bounding box center [623, 185] width 169 height 116
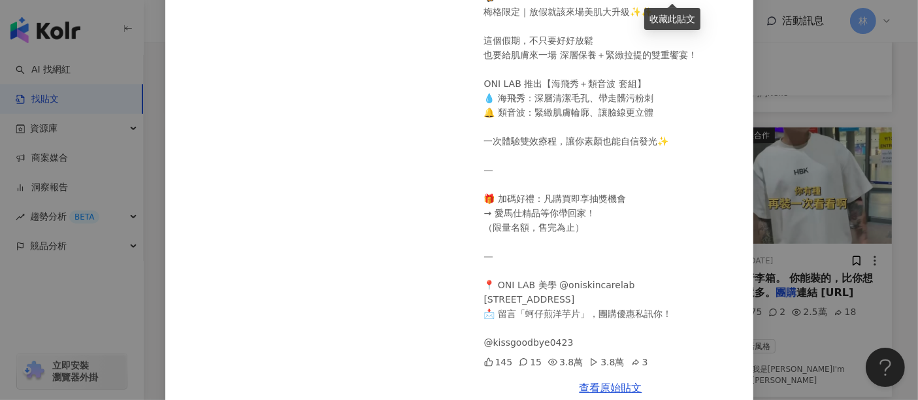
scroll to position [135, 0]
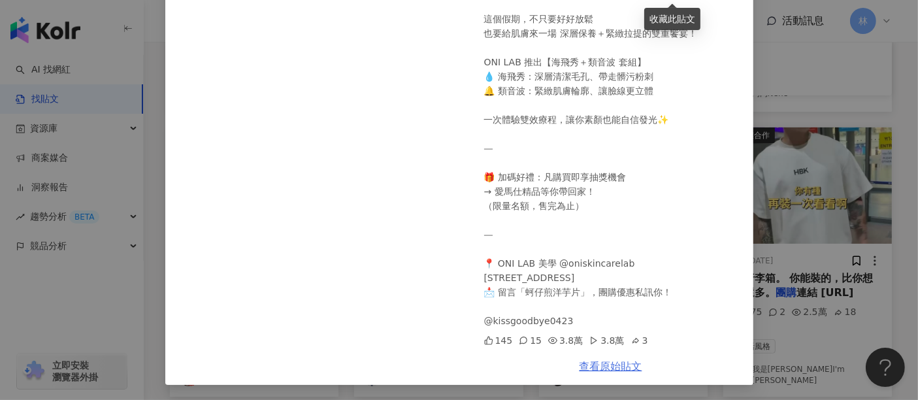
click at [592, 363] on link "查看原始貼文" at bounding box center [611, 366] width 63 height 12
click at [776, 149] on div "DJ梅格 來哼 [DATE] 🦋 梅格限定｜放假就該來場美肌大升級✨✨ 這個假期，不只要好好放鬆 也要給肌膚來一場 深層保養＋緊緻拉提的雙重饗宴！ ONI L…" at bounding box center [459, 200] width 918 height 400
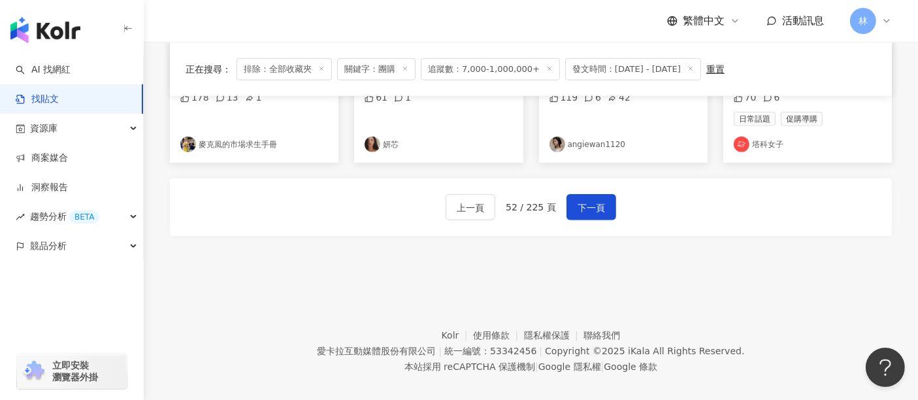
scroll to position [871, 0]
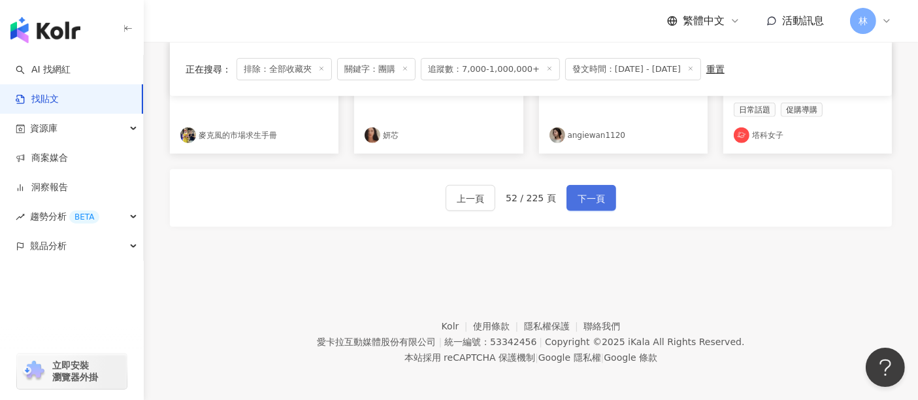
click at [612, 203] on button "下一頁" at bounding box center [592, 198] width 50 height 26
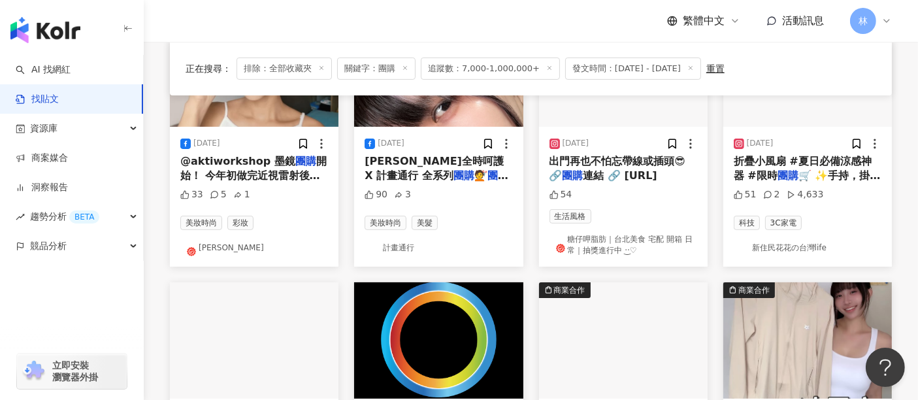
scroll to position [218, 0]
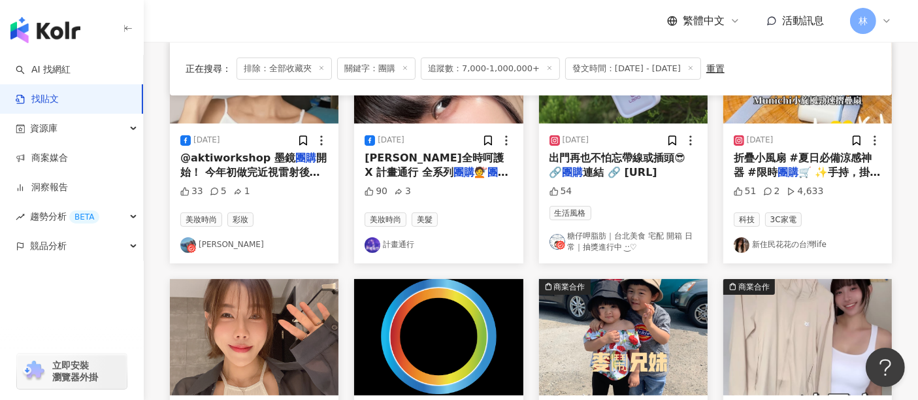
drag, startPoint x: 911, startPoint y: 307, endPoint x: 873, endPoint y: 317, distance: 40.0
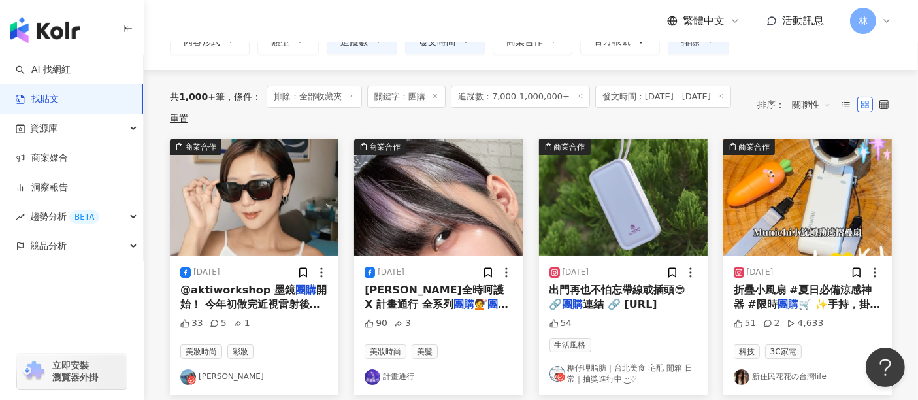
scroll to position [0, 0]
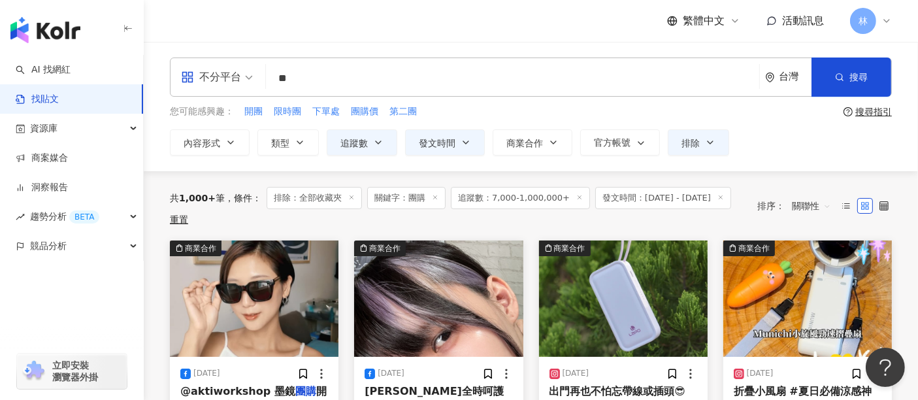
drag, startPoint x: 795, startPoint y: 180, endPoint x: 726, endPoint y: 157, distance: 73.2
click at [795, 180] on div "共 1,000+ 筆 條件 ： 排除：全部收藏夾 關鍵字：團購 追蹤數：7,000-1,000,000+ 發文時間：[DATE] - [DATE] 重置 排序…" at bounding box center [531, 205] width 722 height 69
click at [827, 152] on div "**********" at bounding box center [531, 142] width 722 height 26
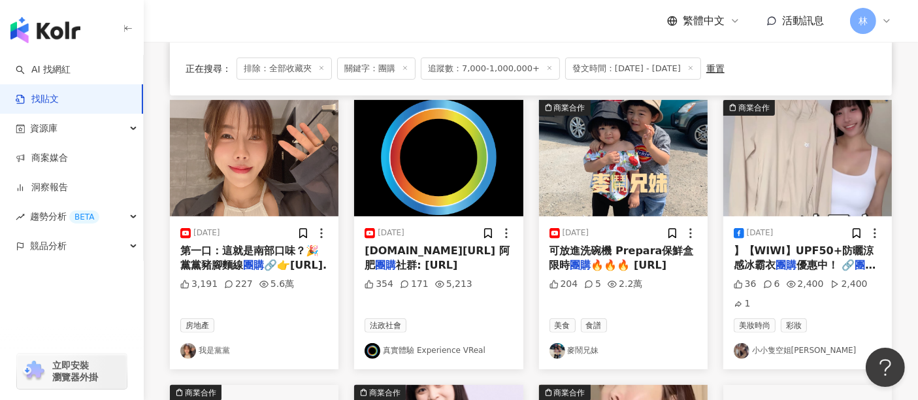
scroll to position [420, 0]
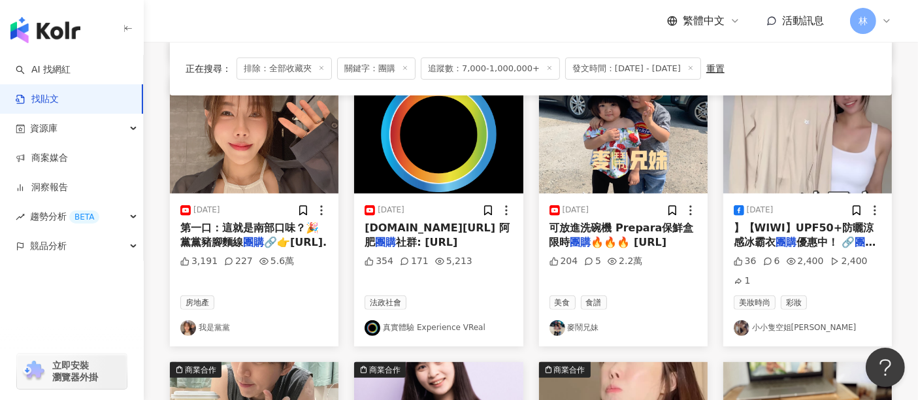
click at [670, 156] on img "button" at bounding box center [623, 135] width 169 height 116
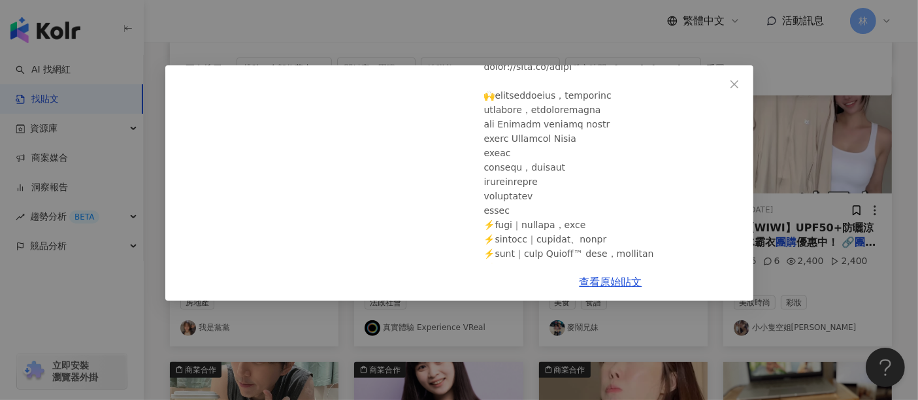
scroll to position [145, 0]
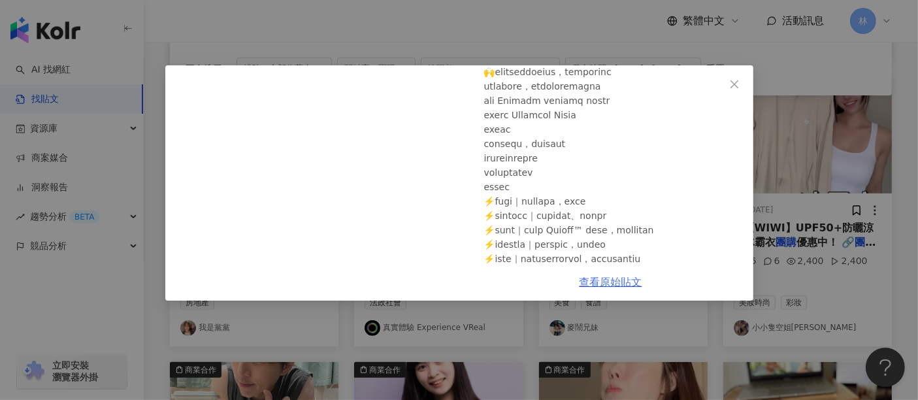
click at [613, 281] on link "查看原始貼文" at bounding box center [611, 282] width 63 height 12
click at [818, 164] on div "麥鬧兄妹 [DATE] 好市多4道低卡常備餐、回購N次食材 #好市多 #低卡低脂餐 #快速料理 204 5 2.2萬 查看原始貼文" at bounding box center [459, 200] width 918 height 400
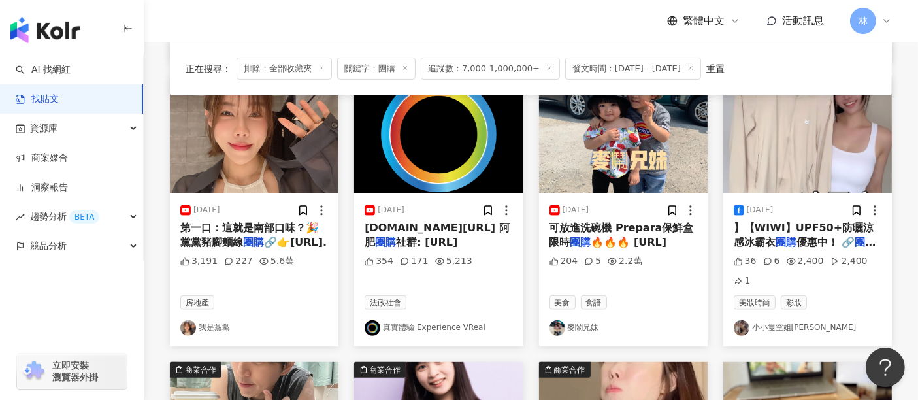
click at [818, 164] on img "button" at bounding box center [808, 135] width 169 height 116
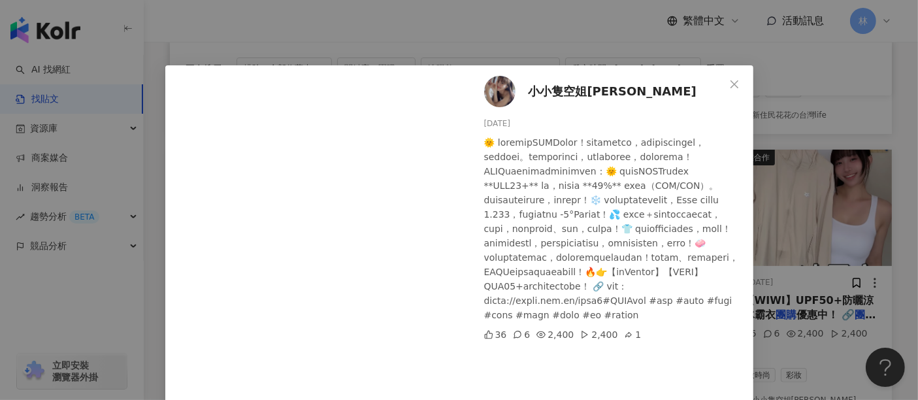
click at [818, 164] on div "小小隻空姐維[PERSON_NAME]妮 [DATE] 36 6 2,400 2,400 1 查看原始貼文" at bounding box center [459, 200] width 918 height 400
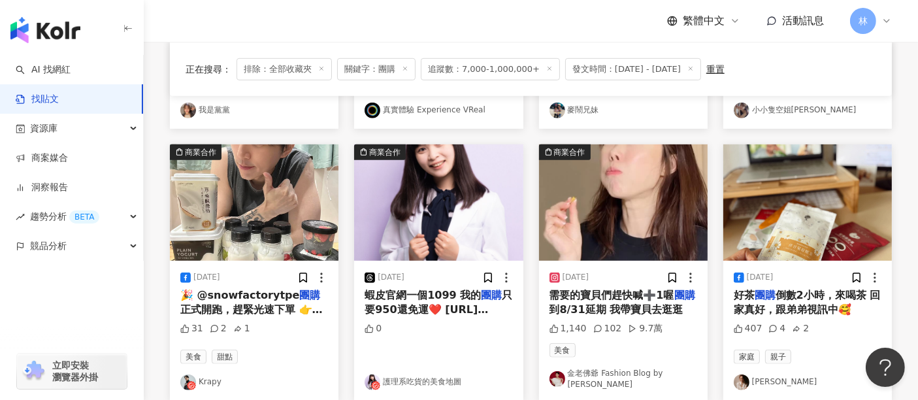
scroll to position [710, 0]
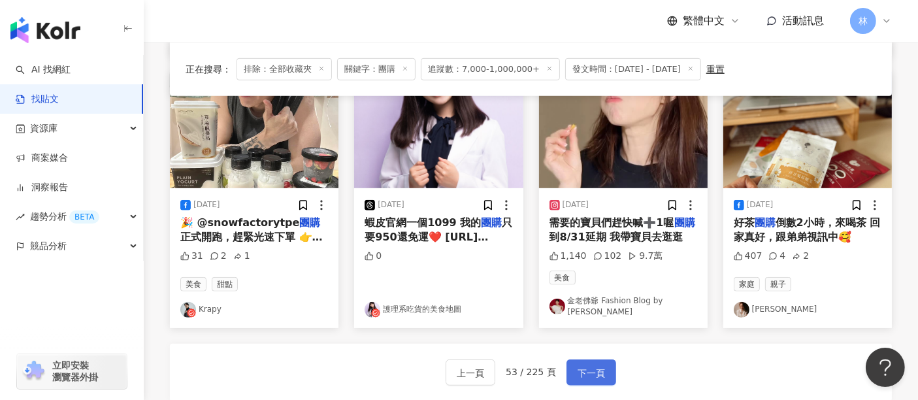
click at [605, 359] on button "下一頁" at bounding box center [592, 372] width 50 height 26
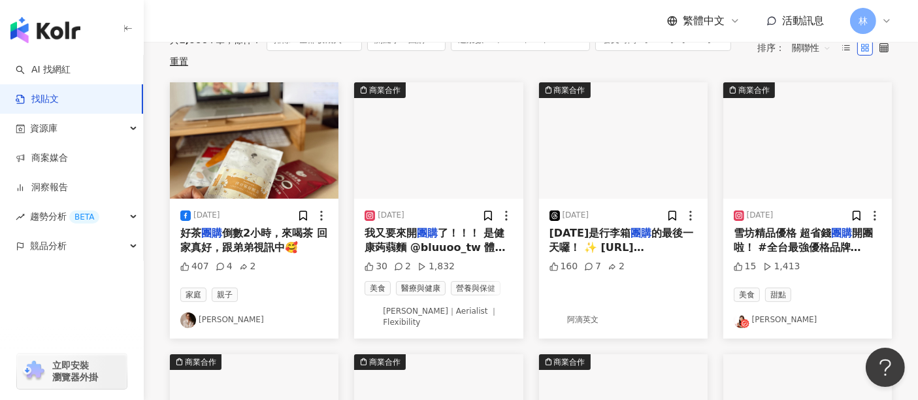
scroll to position [73, 0]
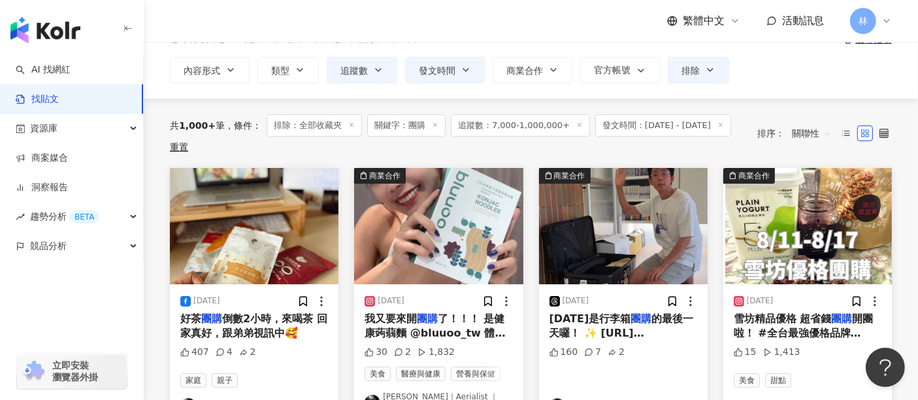
click at [429, 243] on img "button" at bounding box center [438, 226] width 169 height 116
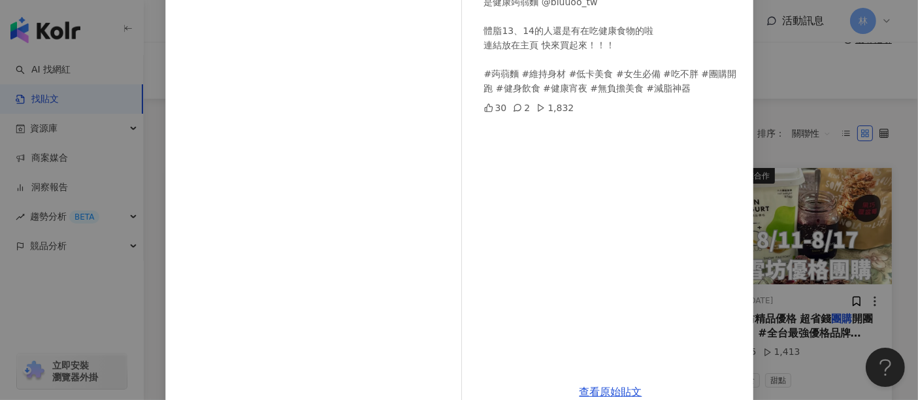
scroll to position [186, 0]
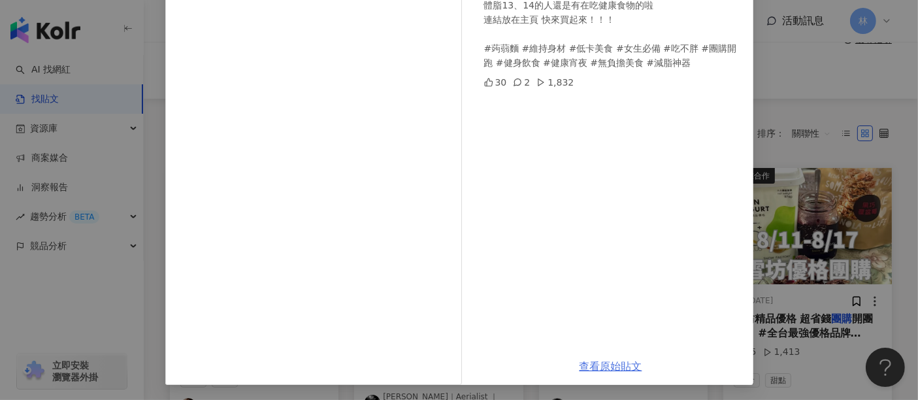
click at [599, 369] on link "查看原始貼文" at bounding box center [611, 366] width 63 height 12
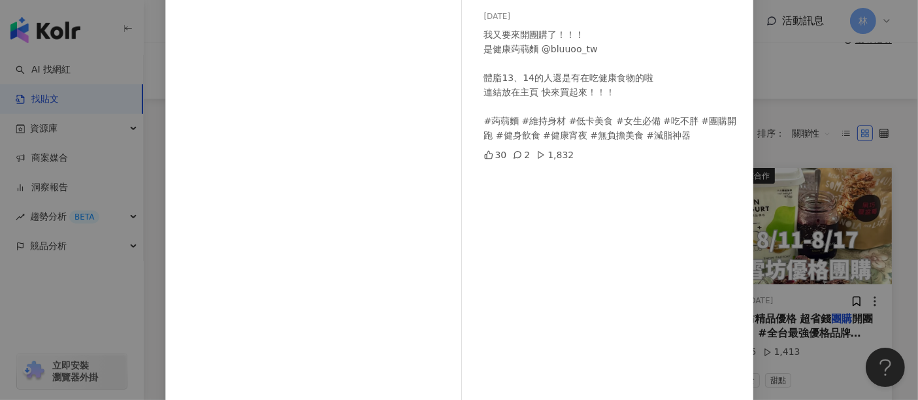
click at [807, 147] on div "[PERSON_NAME]｜Aerialist ｜Flexibility [DATE] 我又要來開團購了！！！ 是健康蒟蒻麵 @bluuoo_tw 體脂13、…" at bounding box center [459, 200] width 918 height 400
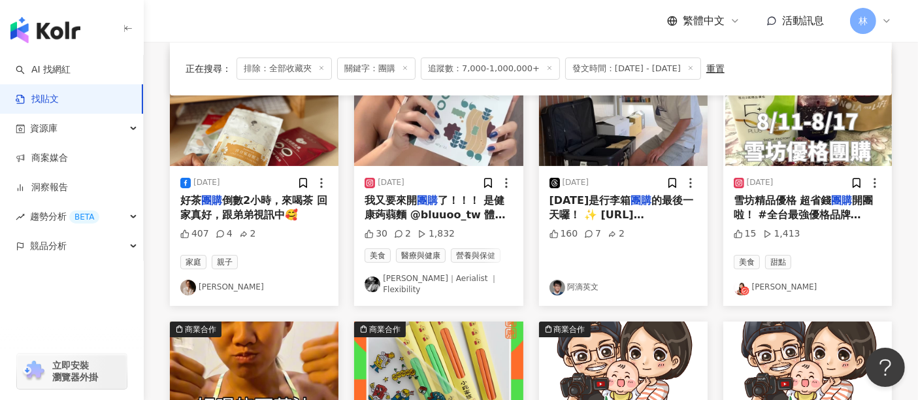
scroll to position [145, 0]
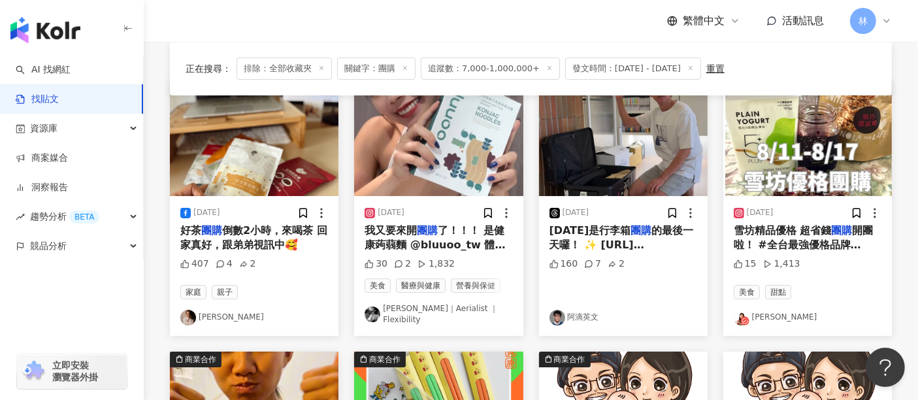
click at [772, 154] on img "button" at bounding box center [808, 138] width 169 height 116
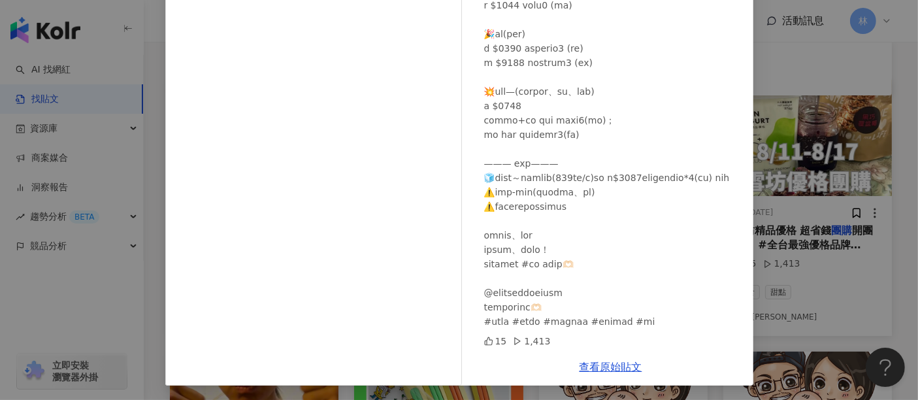
scroll to position [186, 0]
click at [592, 363] on link "查看原始貼文" at bounding box center [611, 366] width 63 height 12
click at [805, 233] on div "[PERSON_NAME] [DATE] 15 1,413 查看原始貼文" at bounding box center [459, 200] width 918 height 400
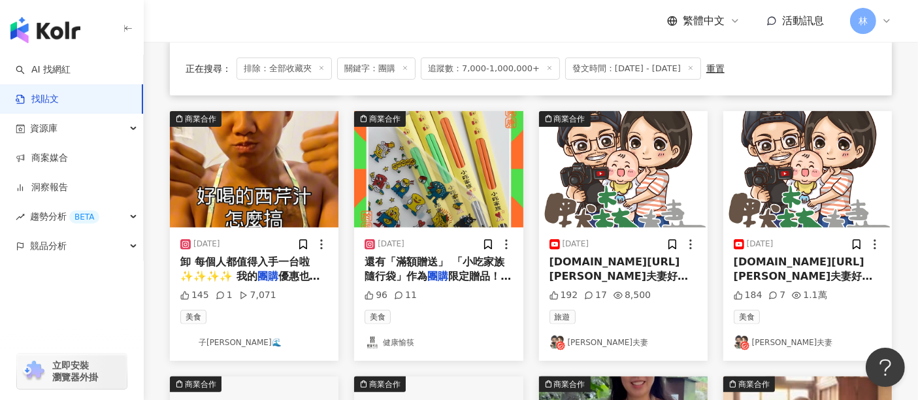
scroll to position [363, 0]
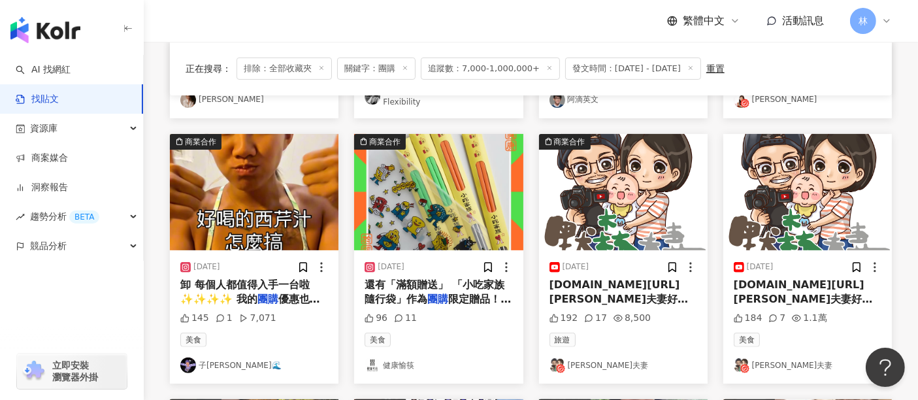
click at [255, 187] on img "button" at bounding box center [254, 192] width 169 height 116
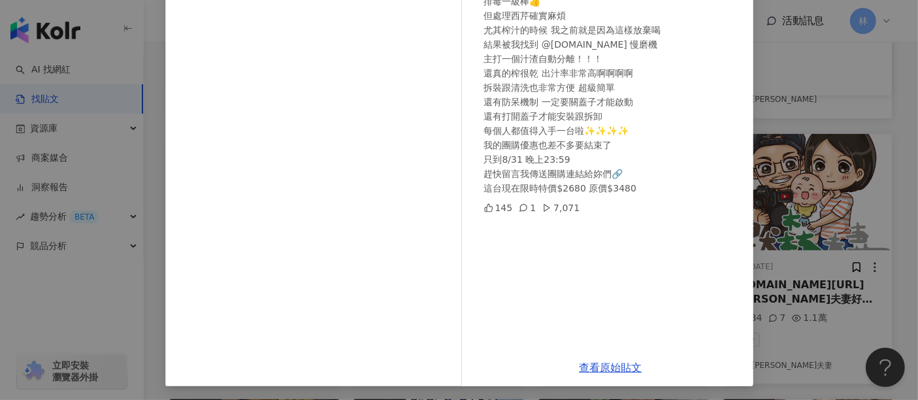
scroll to position [186, 0]
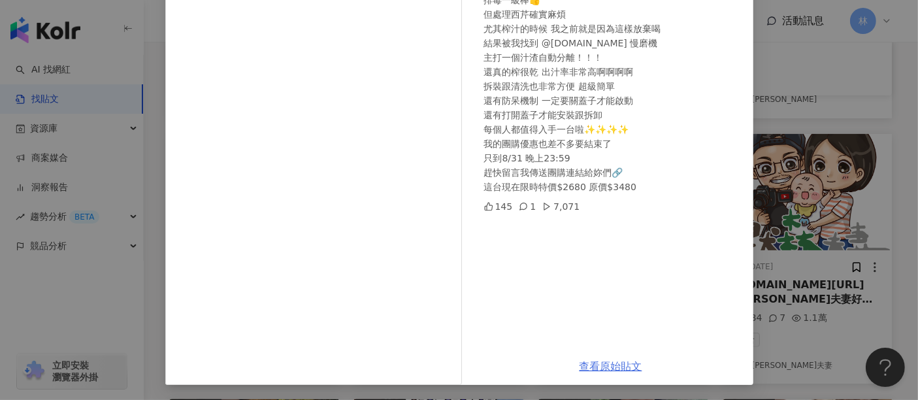
click at [584, 364] on link "查看原始貼文" at bounding box center [611, 366] width 63 height 12
click at [768, 180] on div "子珉 [PERSON_NAME]🌊 [DATE] 喝西芹汁當早餐也持續三個月了 （換宿比較沒辦法每天喝） 帶給身體的好處真的舒服 排毒一級棒👍 但處理西芹確實…" at bounding box center [459, 200] width 918 height 400
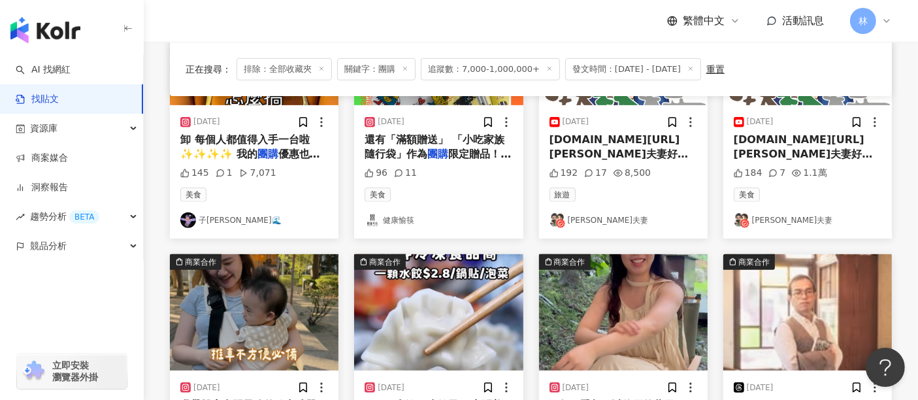
scroll to position [654, 0]
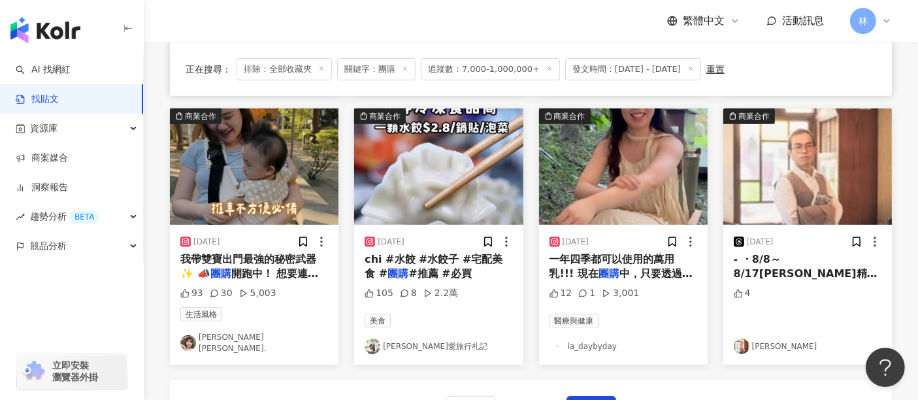
click at [278, 169] on img "button" at bounding box center [254, 166] width 169 height 116
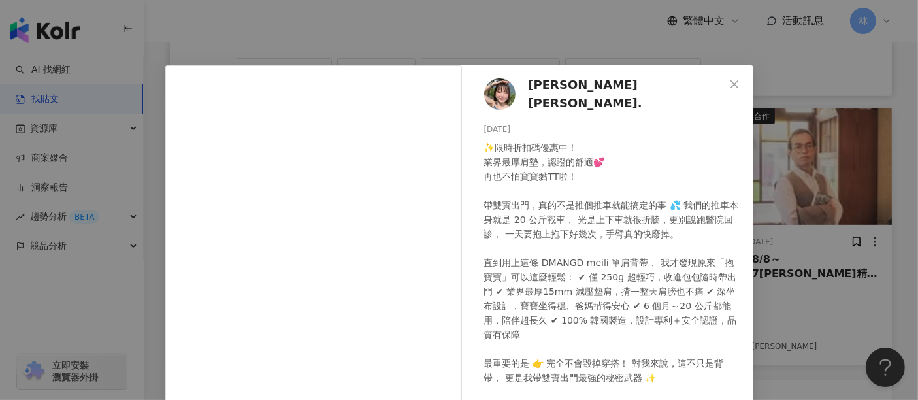
scroll to position [186, 0]
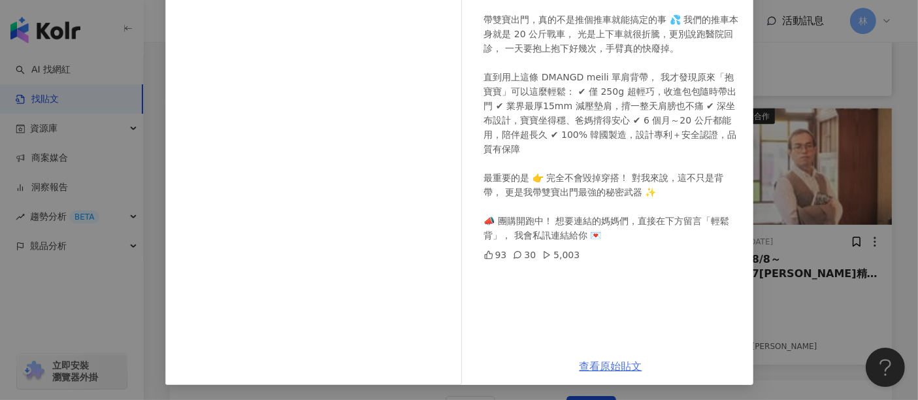
click at [601, 367] on link "查看原始貼文" at bounding box center [611, 366] width 63 height 12
click at [824, 178] on div "[PERSON_NAME] [PERSON_NAME]. [DATE] 93 30 5,003 查看原始貼文" at bounding box center [459, 200] width 918 height 400
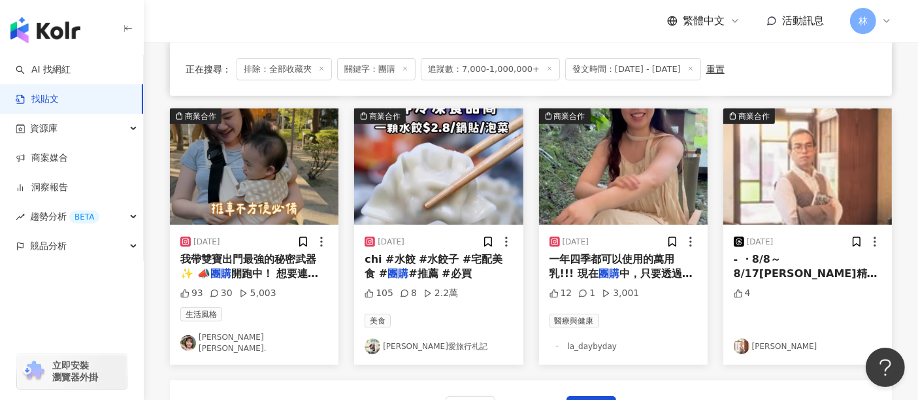
click at [503, 159] on img "button" at bounding box center [438, 166] width 169 height 116
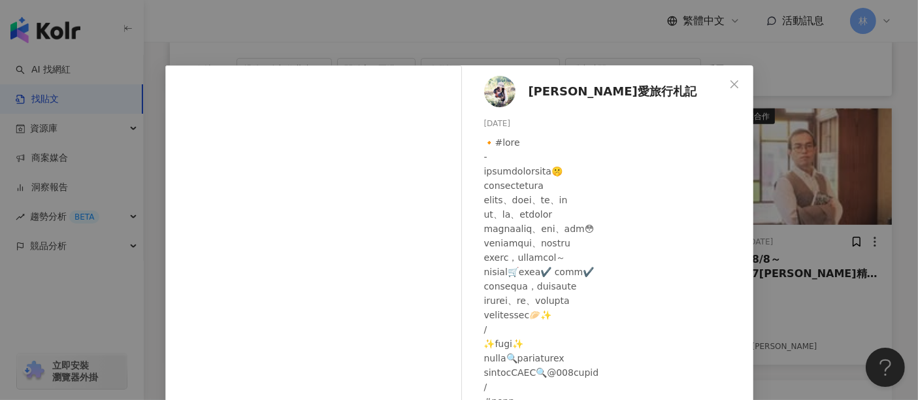
click at [793, 175] on div "[PERSON_NAME]愛旅行札記 [DATE] 105 8 2.2萬 查看原始貼文" at bounding box center [459, 200] width 918 height 400
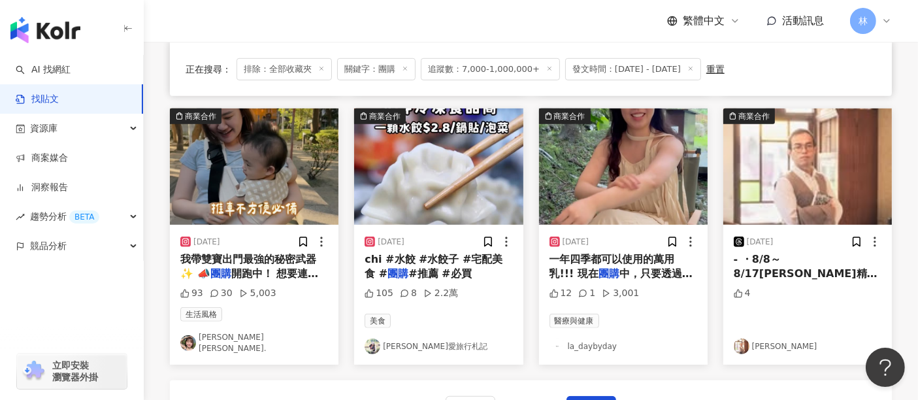
click at [605, 158] on img "button" at bounding box center [623, 166] width 169 height 116
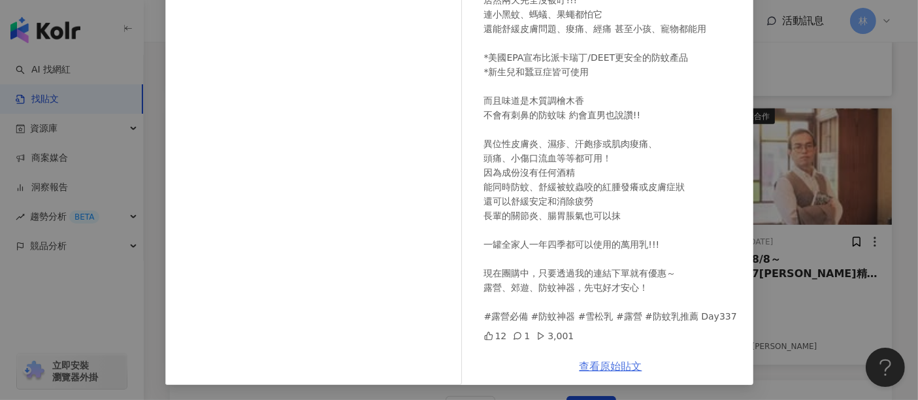
click at [580, 362] on link "查看原始貼文" at bounding box center [611, 366] width 63 height 12
click at [838, 221] on div "la_daybyday [DATE] 今年夏天最狂的防蚊乳 就是它！🔥 露營，擦完雪松乳 防蚊效果幾乎是 100% 人稱捕蚊燈的我 居然兩天完全沒被叮!!! …" at bounding box center [459, 200] width 918 height 400
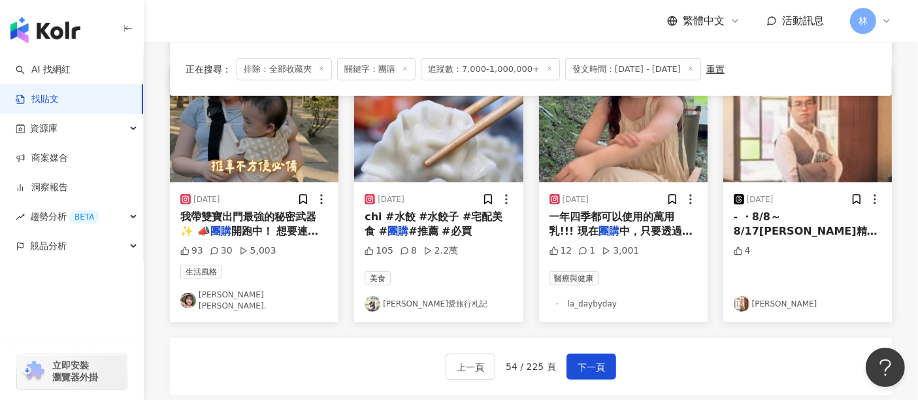
scroll to position [726, 0]
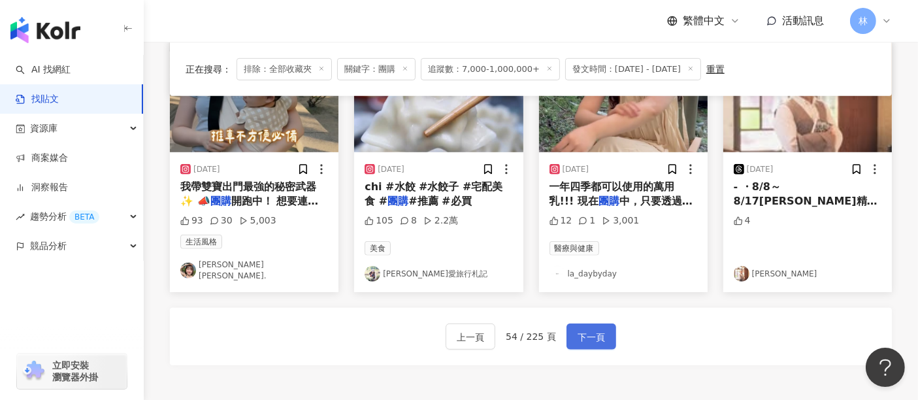
click at [600, 331] on button "下一頁" at bounding box center [592, 337] width 50 height 26
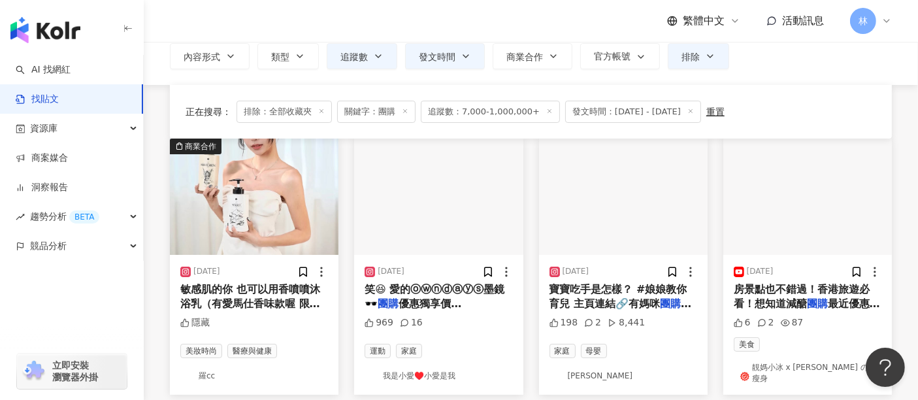
scroll to position [73, 0]
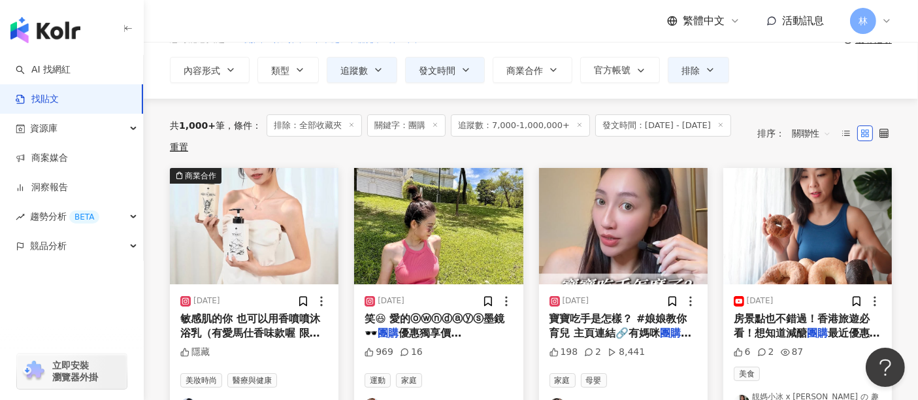
click at [246, 207] on img "button" at bounding box center [254, 226] width 169 height 116
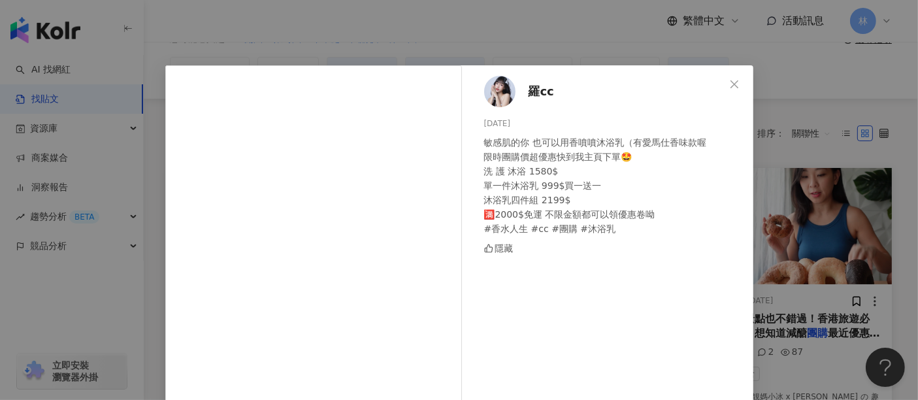
click at [782, 149] on div "羅cc [DATE] 敏感肌的你 也可以用香噴噴沐浴乳（有愛馬仕香味款喔 限時團購價超優惠快到我主頁下單🤩 洗 護 沐浴 1580$ 單一件沐浴乳 999$買…" at bounding box center [459, 200] width 918 height 400
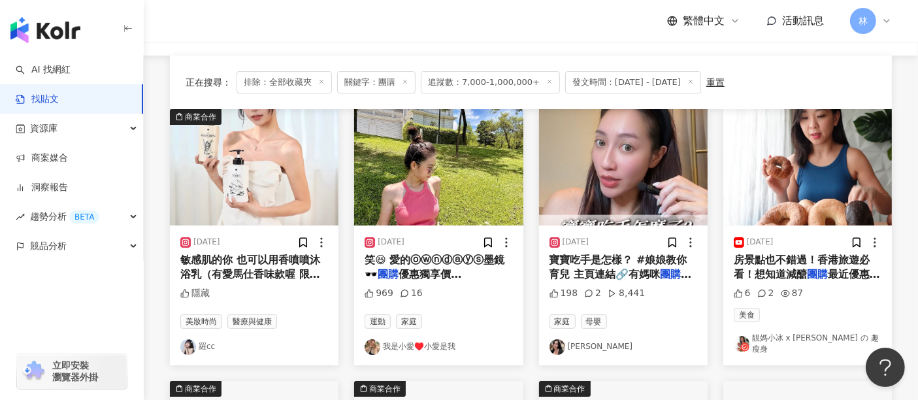
scroll to position [145, 0]
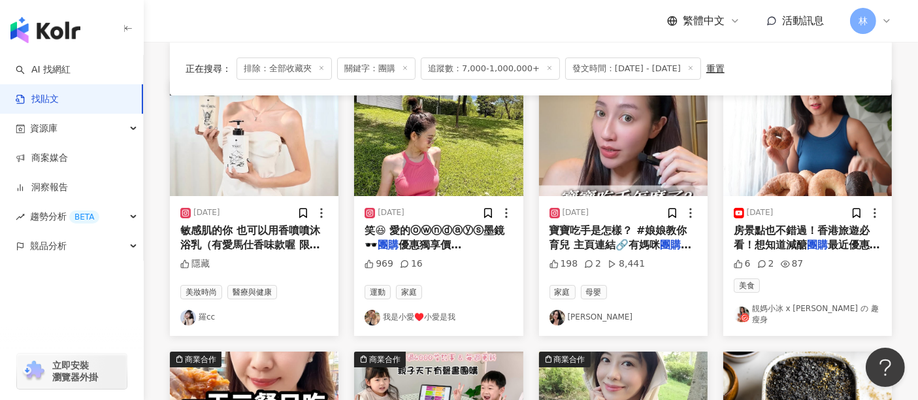
click at [495, 135] on img "button" at bounding box center [438, 138] width 169 height 116
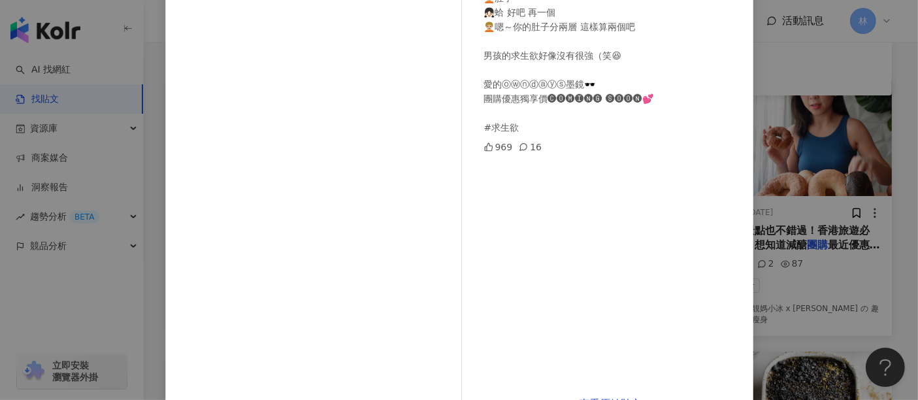
scroll to position [210, 0]
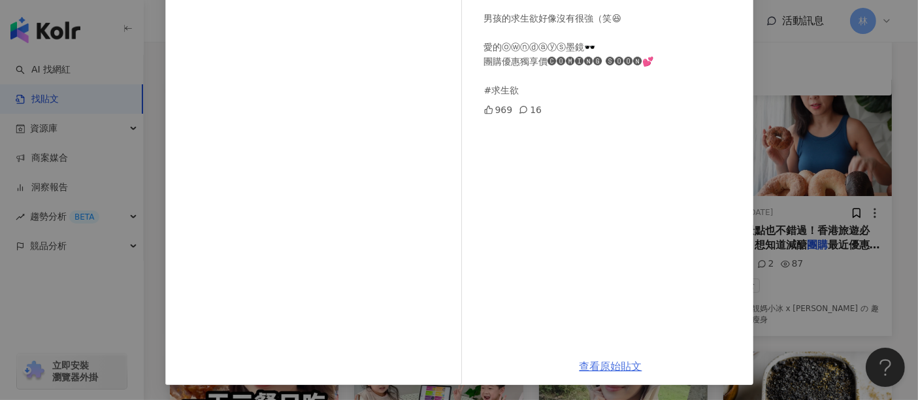
click at [622, 371] on link "查看原始貼文" at bounding box center [611, 366] width 63 height 12
click at [814, 193] on div "我是小愛♥️小愛是我 [DATE] . 👧🏻 講一下你最喜歡我的兩個部分 🧑🏼‍🦱肚子 👧🏻蛤 好吧 再一個 🧑🏼‍🦱嗯～你的肚子分兩層 這樣算兩個吧 男孩的…" at bounding box center [459, 200] width 918 height 400
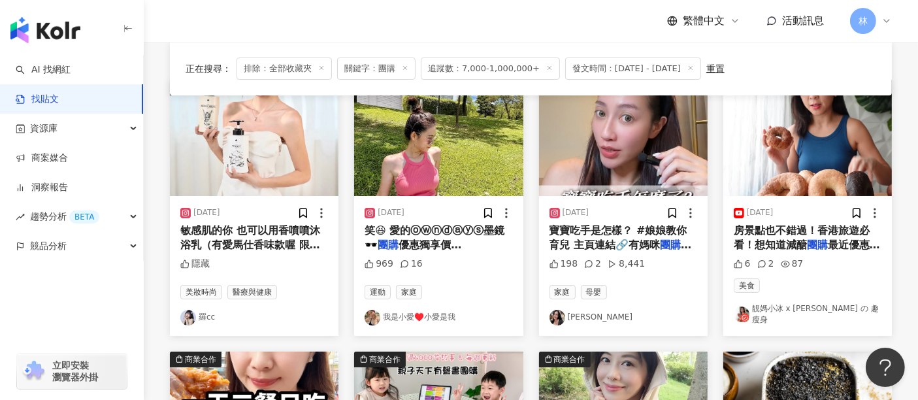
click at [622, 137] on img "button" at bounding box center [623, 138] width 169 height 116
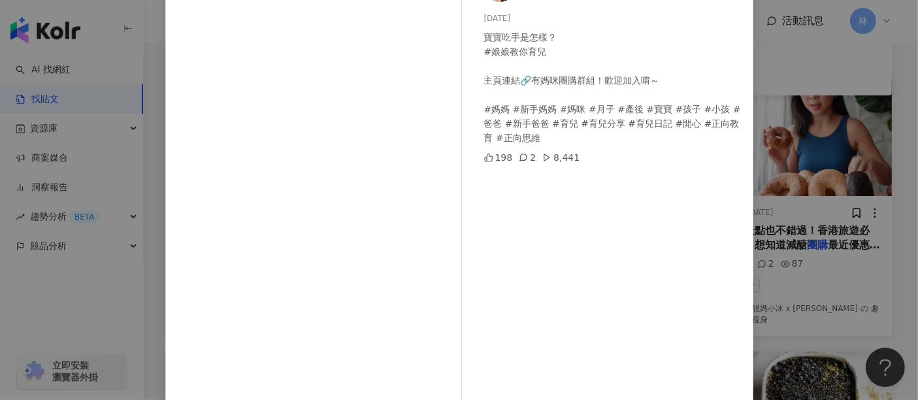
scroll to position [186, 0]
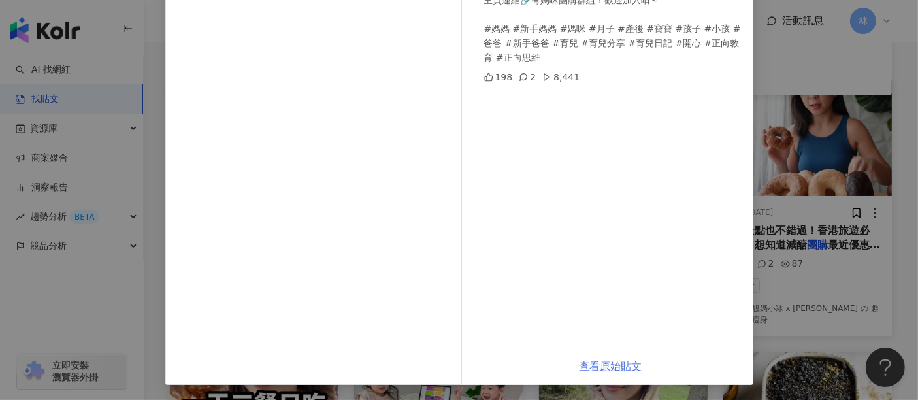
click at [593, 363] on link "查看原始貼文" at bounding box center [611, 366] width 63 height 12
click at [874, 83] on div "[PERSON_NAME] [DATE] 寶寶吃手是怎樣？ #娘娘教你育兒 主頁連結🔗有媽咪團購群組！歡迎加入唷～ #媽媽 #新手媽媽 #媽咪 #月子 #產後…" at bounding box center [459, 200] width 918 height 400
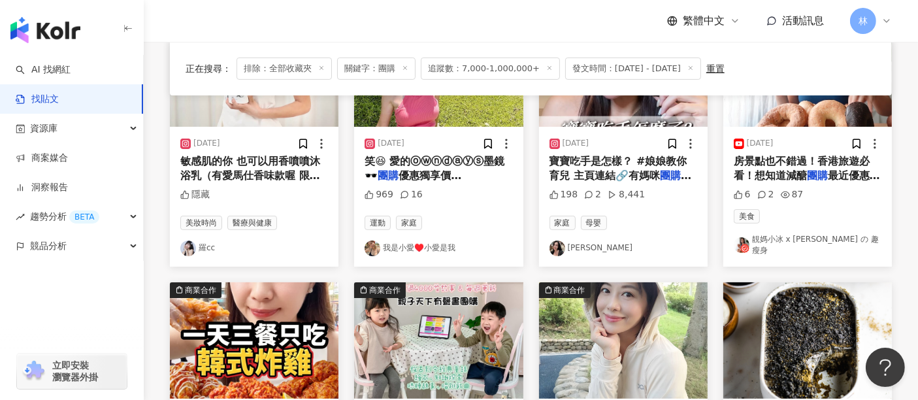
scroll to position [363, 0]
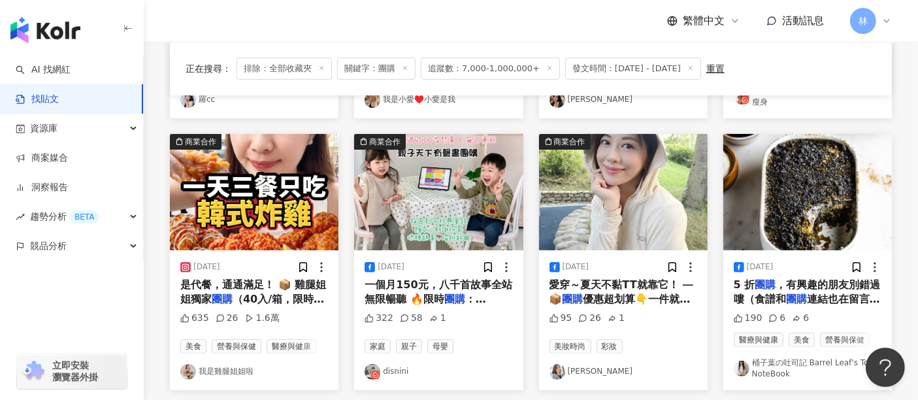
click at [645, 181] on img "button" at bounding box center [623, 192] width 169 height 116
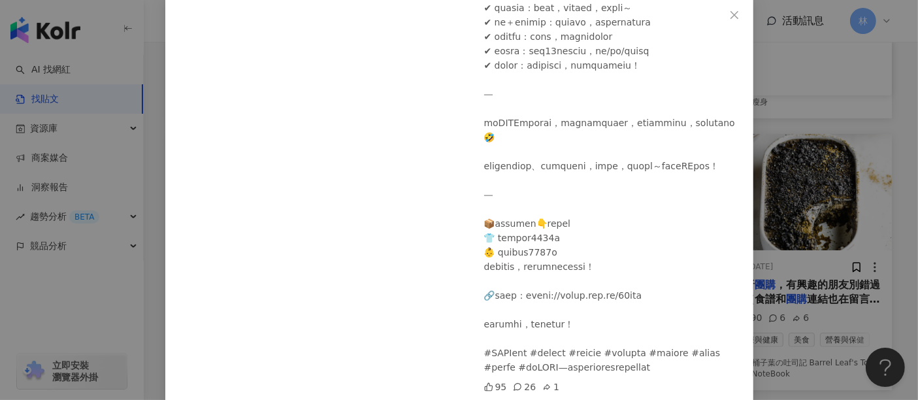
scroll to position [116, 0]
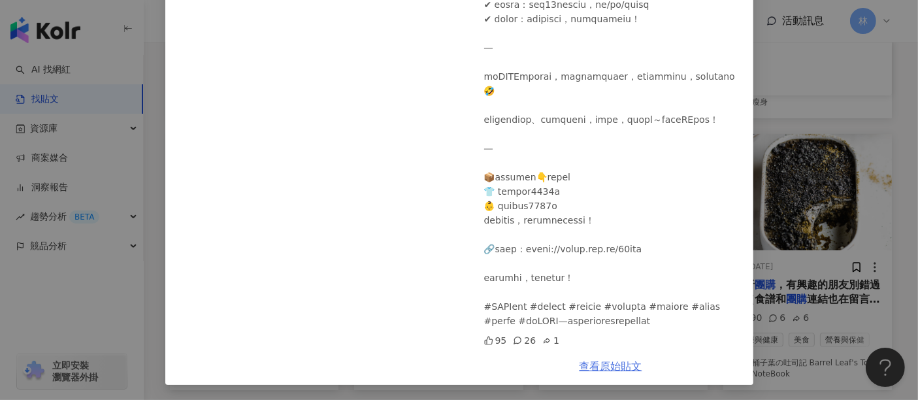
click at [587, 362] on link "查看原始貼文" at bounding box center [611, 366] width 63 height 12
